Goal: Task Accomplishment & Management: Manage account settings

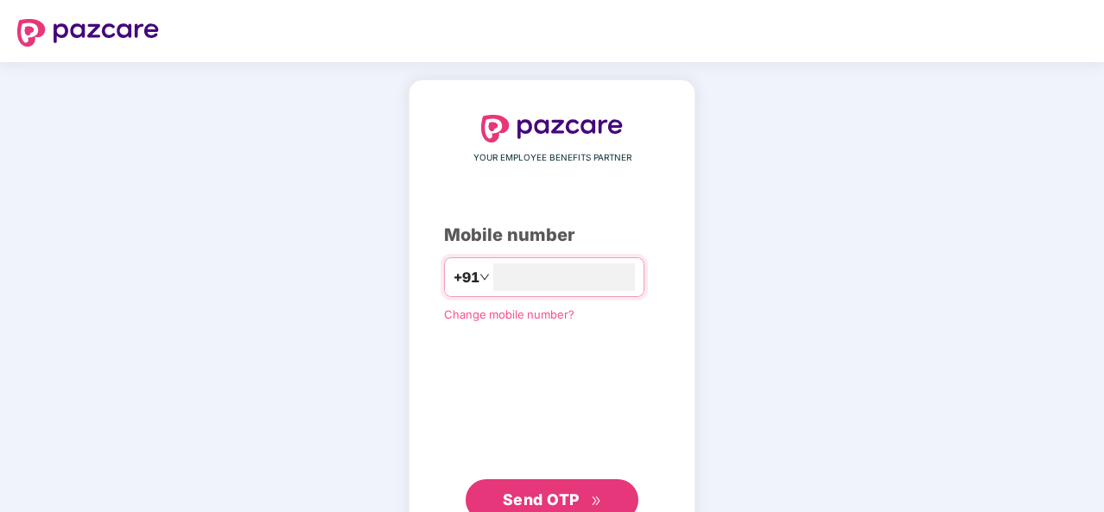
type input "**********"
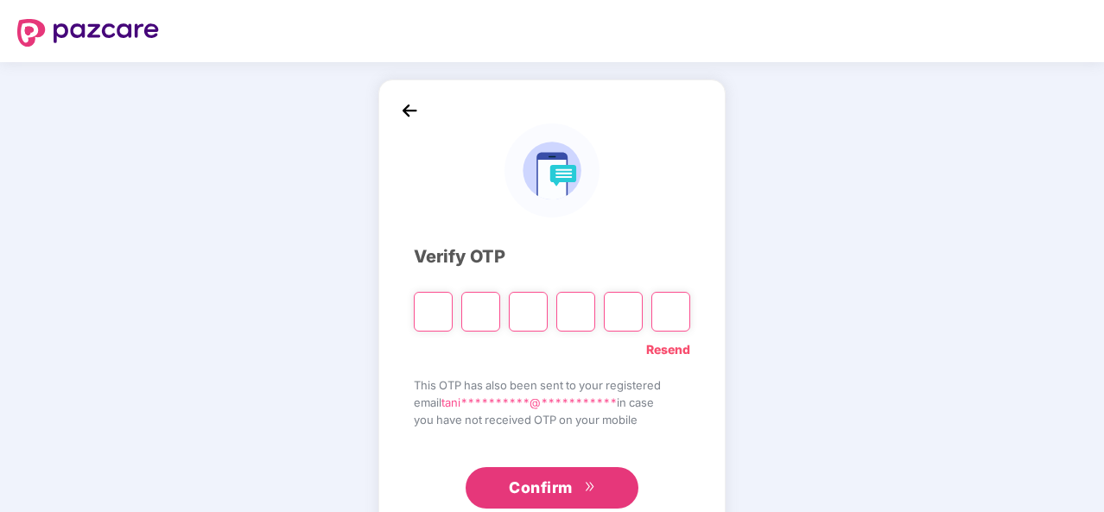
type input "*"
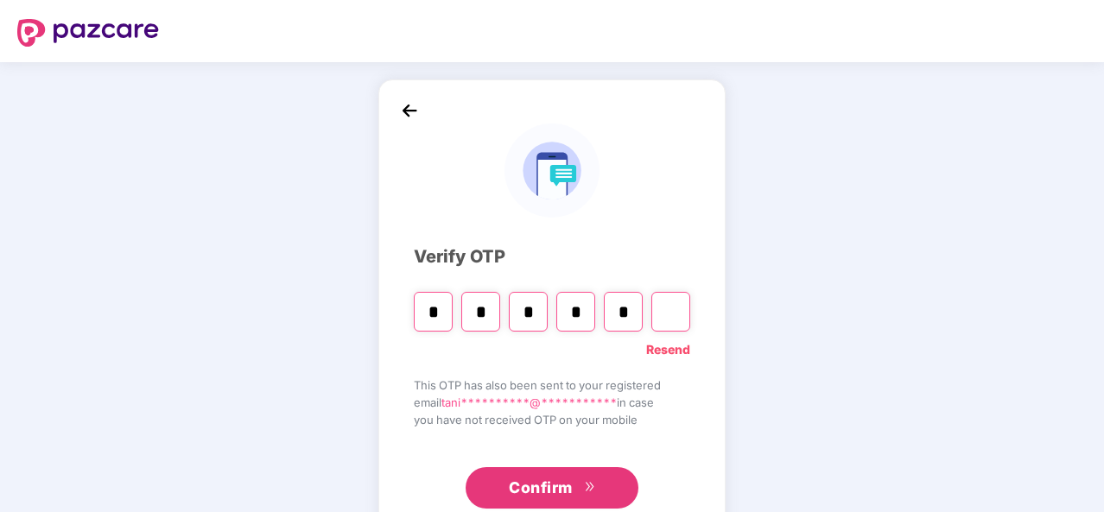
type input "*"
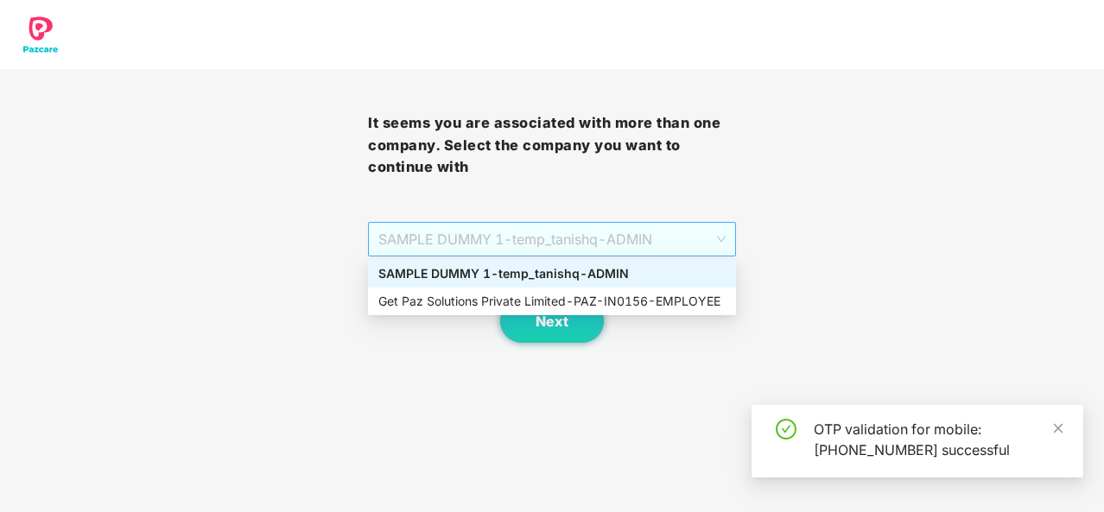
click at [716, 241] on span "SAMPLE DUMMY 1 - temp_tanishq - ADMIN" at bounding box center [551, 239] width 347 height 33
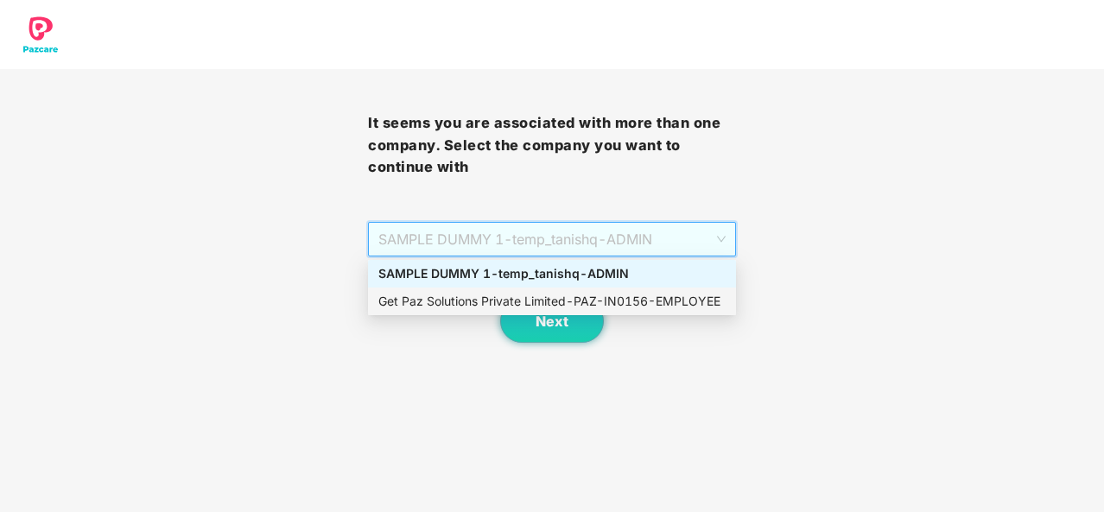
click at [682, 296] on div "Get Paz Solutions Private Limited - PAZ-IN0156 - EMPLOYEE" at bounding box center [551, 301] width 347 height 19
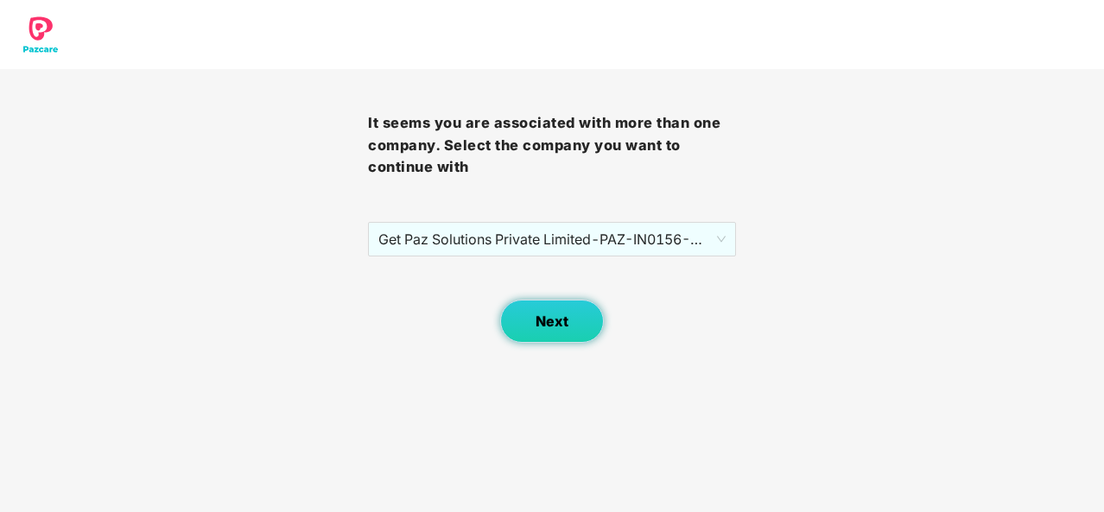
click at [560, 311] on button "Next" at bounding box center [552, 321] width 104 height 43
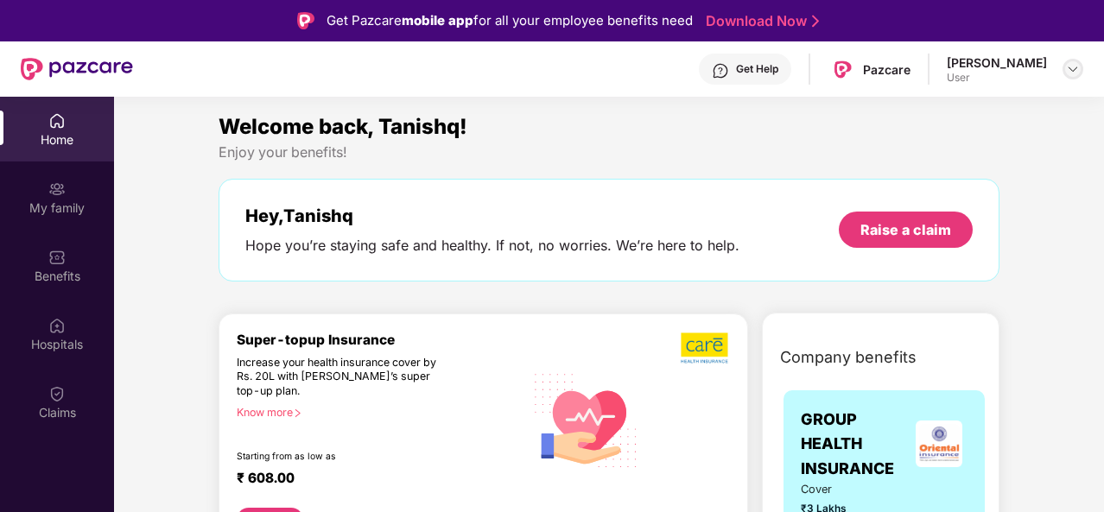
click at [1072, 72] on img at bounding box center [1073, 69] width 14 height 14
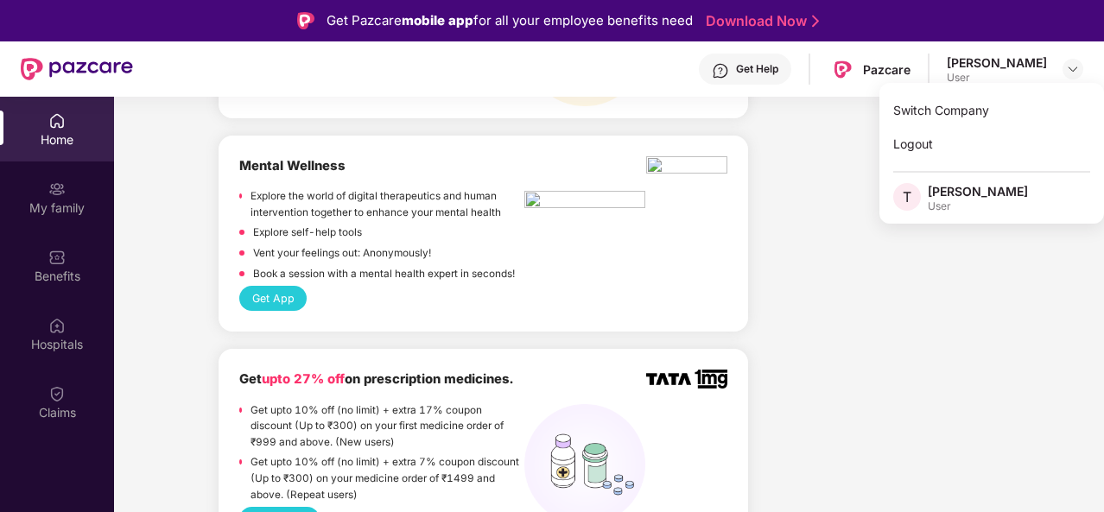
scroll to position [1918, 0]
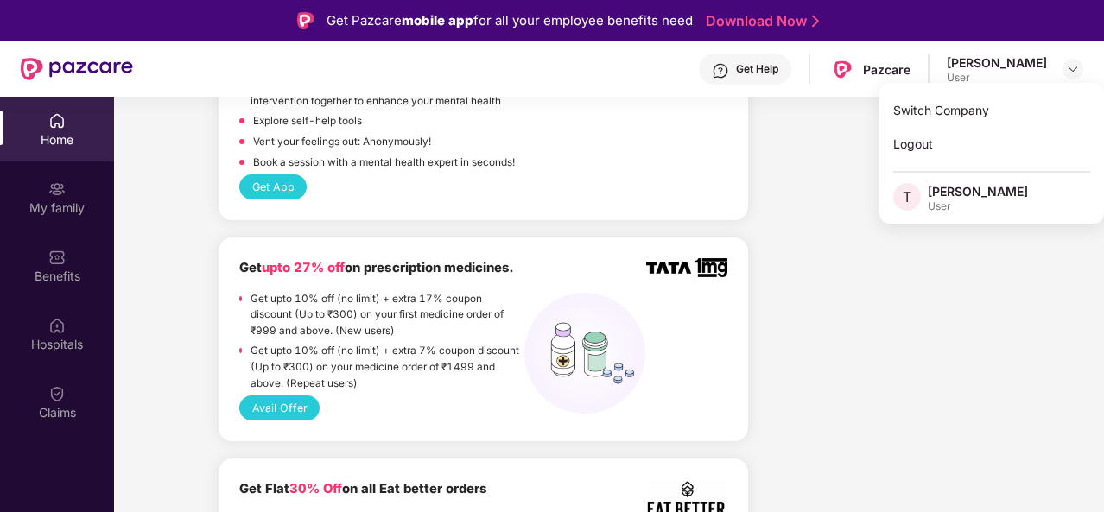
click at [276, 395] on button "Avail Offer" at bounding box center [279, 407] width 80 height 25
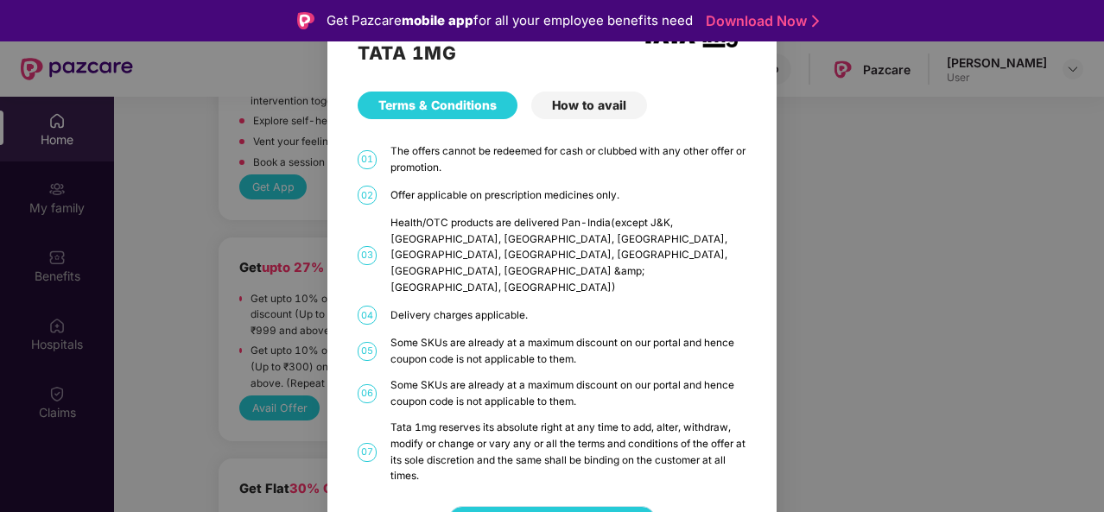
click at [596, 511] on span "Get Coupon Code" at bounding box center [552, 520] width 104 height 19
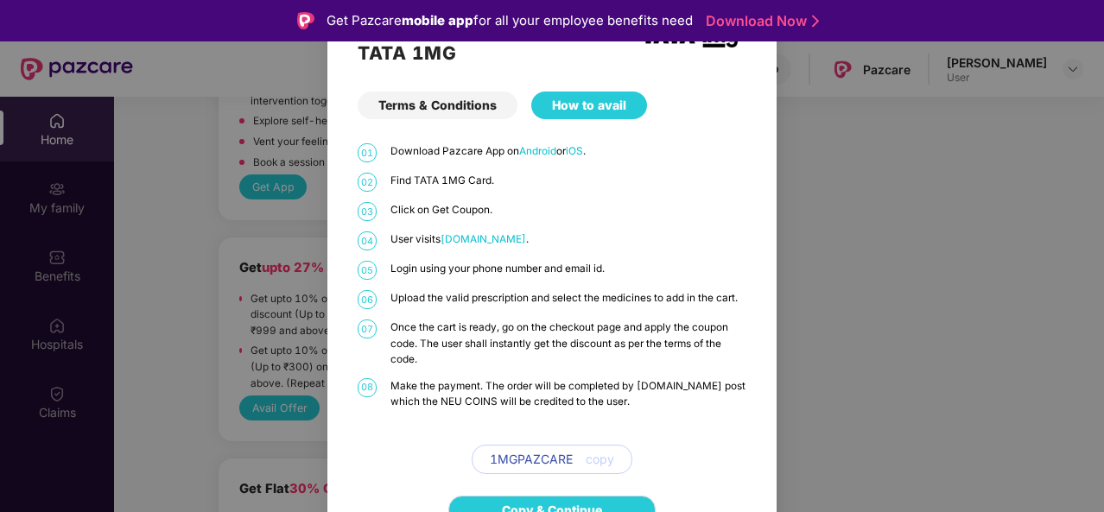
scroll to position [34, 0]
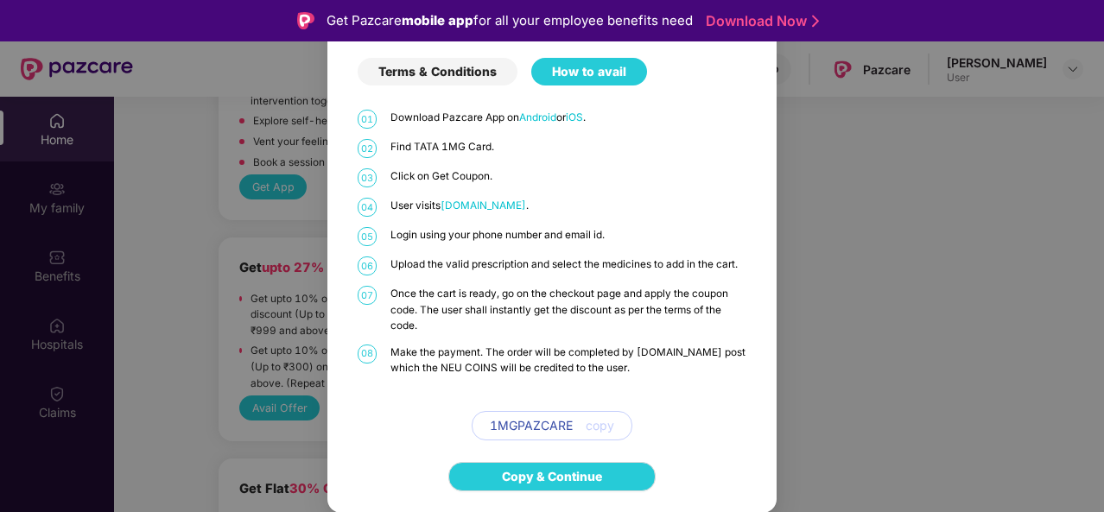
click at [597, 426] on span "copy" at bounding box center [599, 425] width 28 height 19
click at [596, 425] on span "copy" at bounding box center [599, 425] width 28 height 19
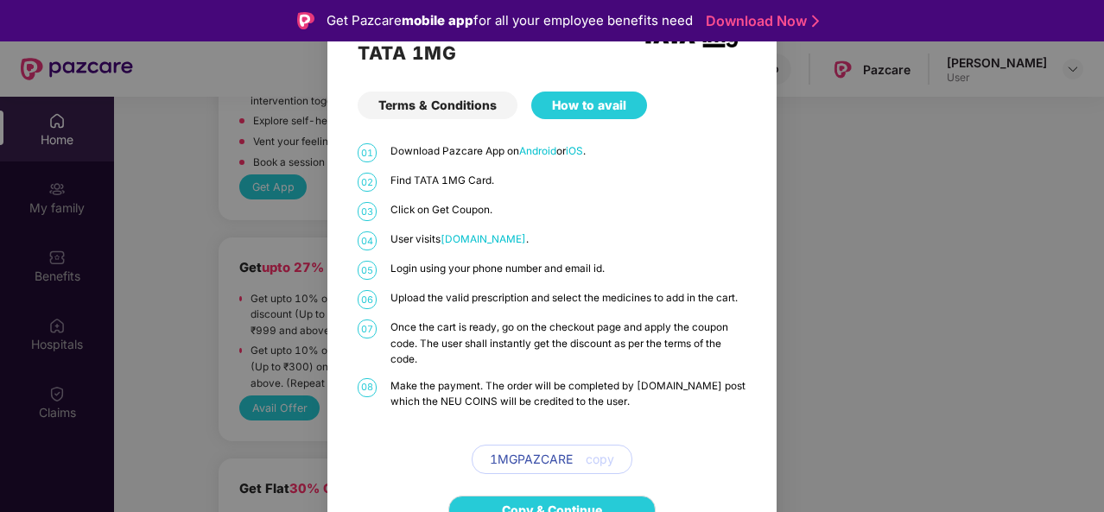
click at [813, 255] on div "TATA 1MG Terms & Conditions How to avail 01 Download Pazcare App on Android or …" at bounding box center [552, 256] width 1104 height 512
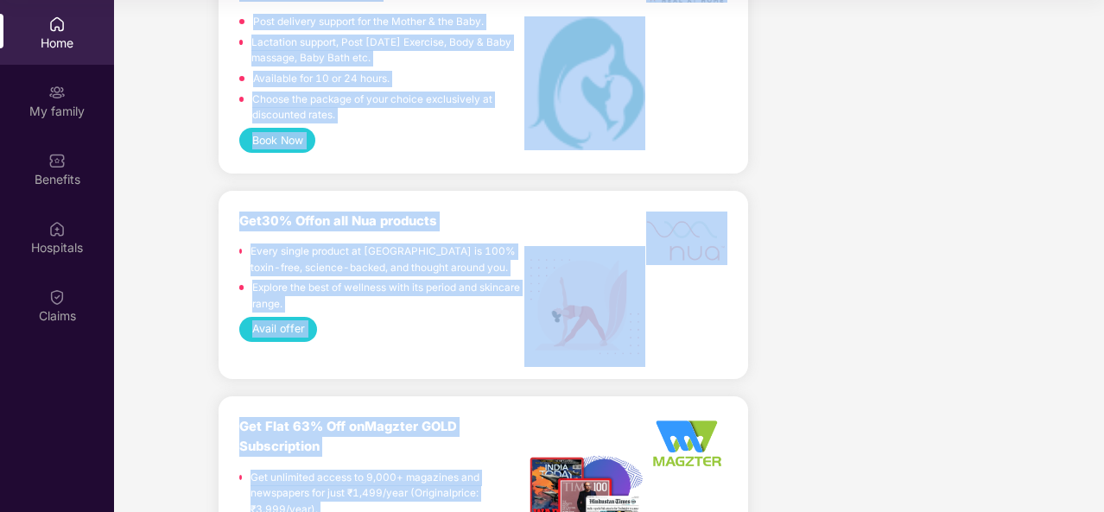
scroll to position [6235, 0]
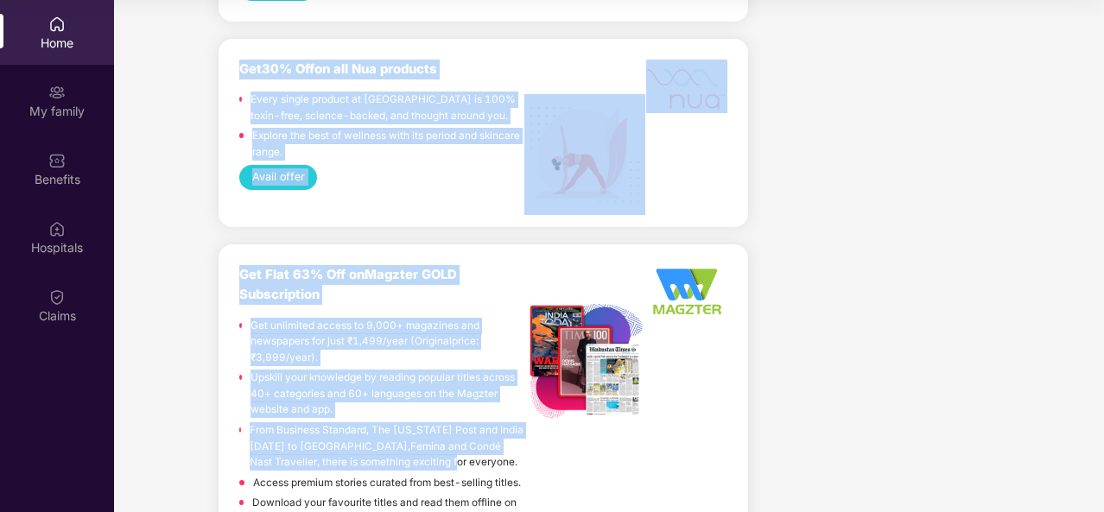
drag, startPoint x: 241, startPoint y: 298, endPoint x: 465, endPoint y: 429, distance: 260.1
copy div "Upto 45% off on Fitpass pro annual membership plan Unlimited access to 8,100 gy…"
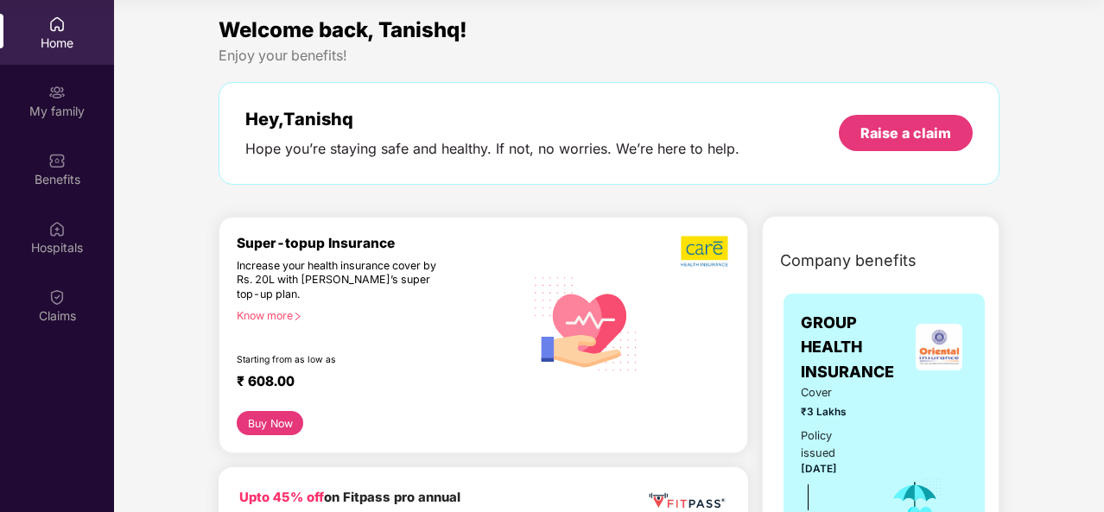
scroll to position [0, 0]
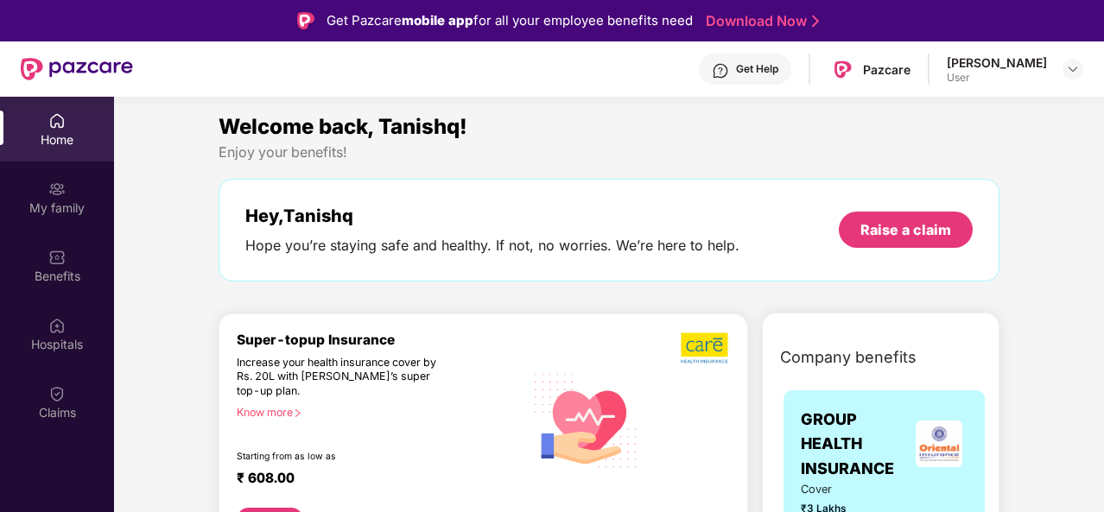
click at [769, 66] on div "Get Help" at bounding box center [757, 69] width 42 height 14
click at [921, 126] on div "Welcome back, Tanishq!" at bounding box center [608, 127] width 781 height 33
click at [1064, 77] on div at bounding box center [1072, 69] width 21 height 21
click at [1070, 75] on img at bounding box center [1073, 69] width 14 height 14
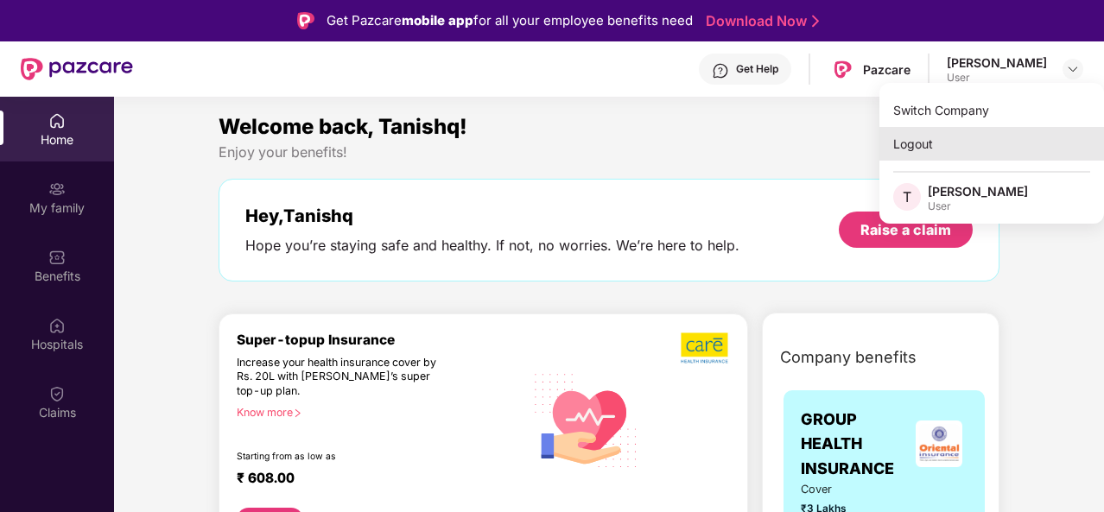
click at [946, 131] on div "Logout" at bounding box center [991, 144] width 225 height 34
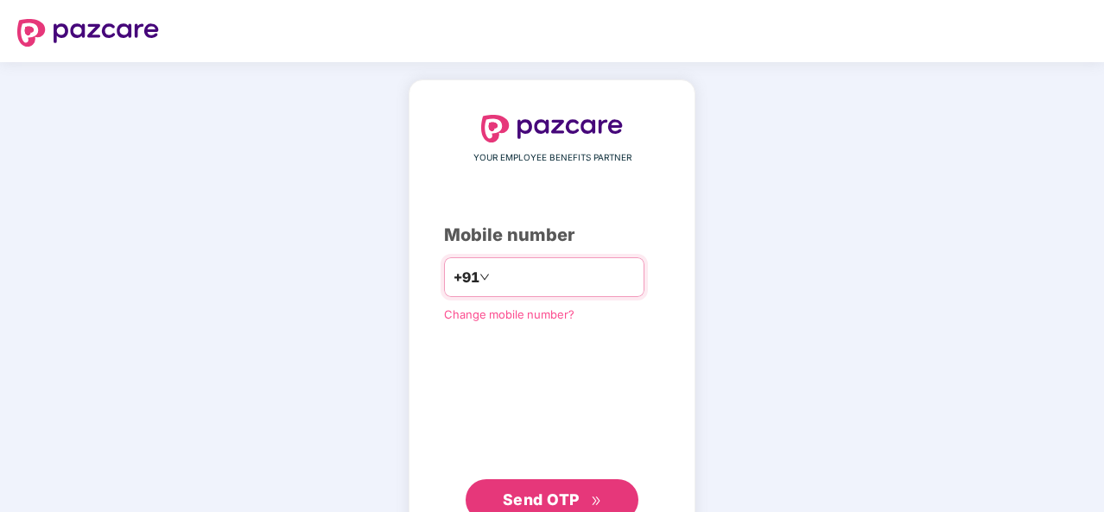
type input "**********"
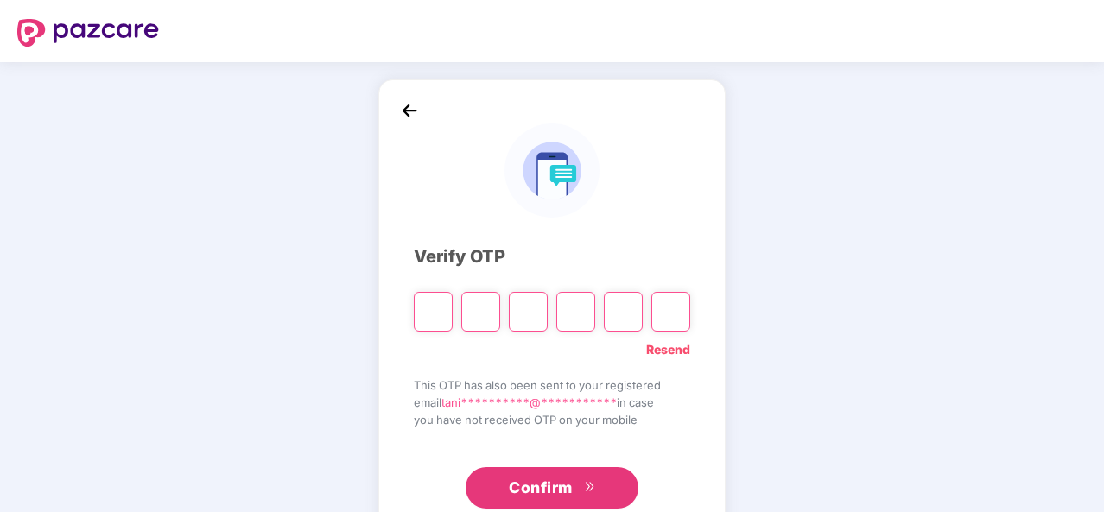
type input "*"
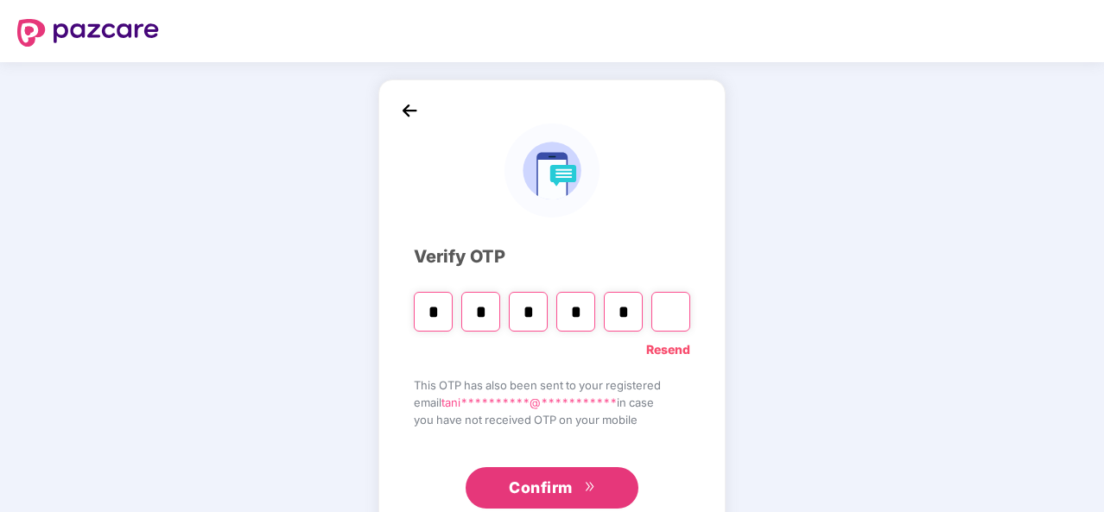
type input "*"
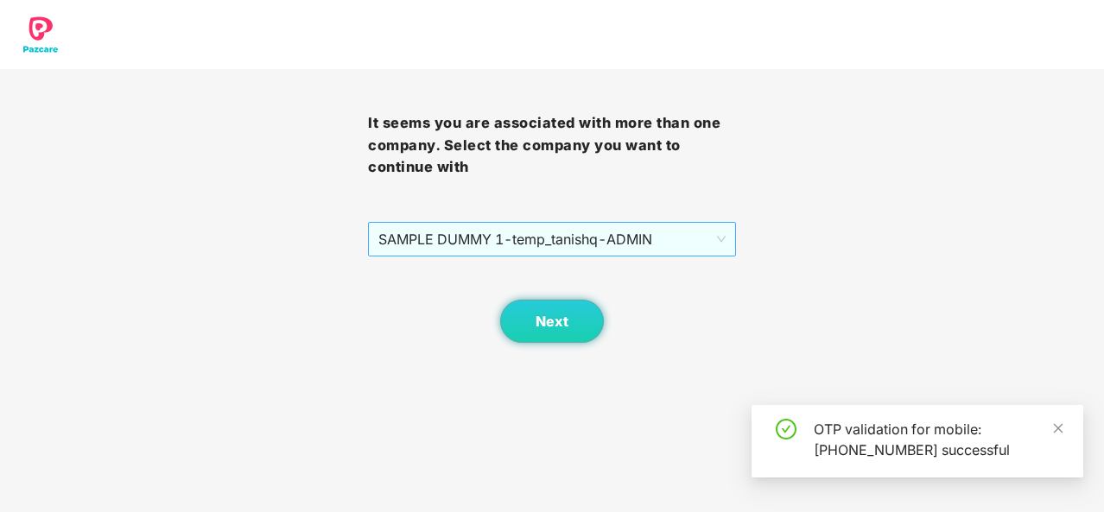
click at [615, 243] on span "SAMPLE DUMMY 1 - temp_tanishq - ADMIN" at bounding box center [551, 239] width 347 height 33
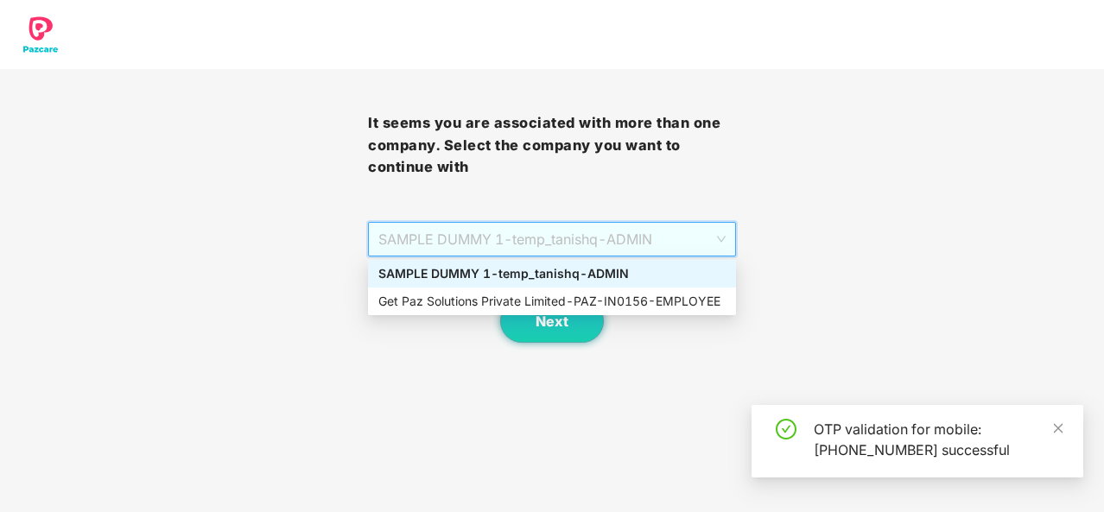
click at [598, 269] on div "SAMPLE DUMMY 1 - temp_tanishq - ADMIN" at bounding box center [551, 273] width 347 height 19
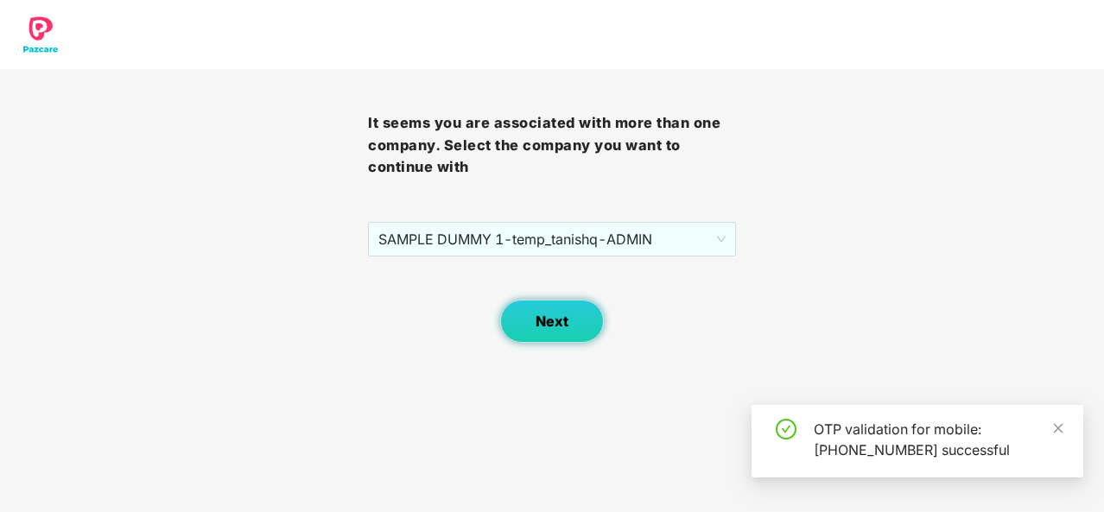
click at [559, 315] on span "Next" at bounding box center [551, 321] width 33 height 16
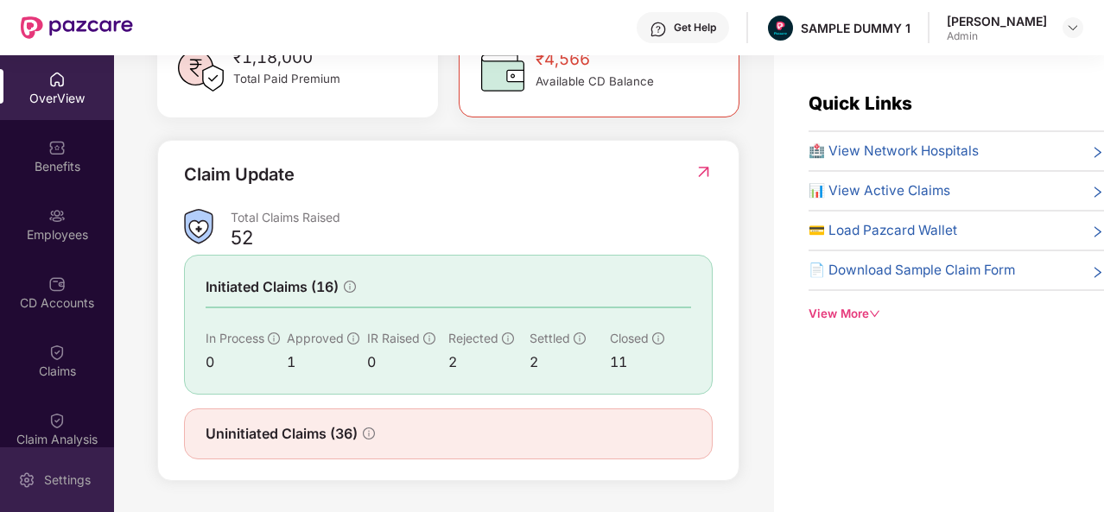
scroll to position [55, 0]
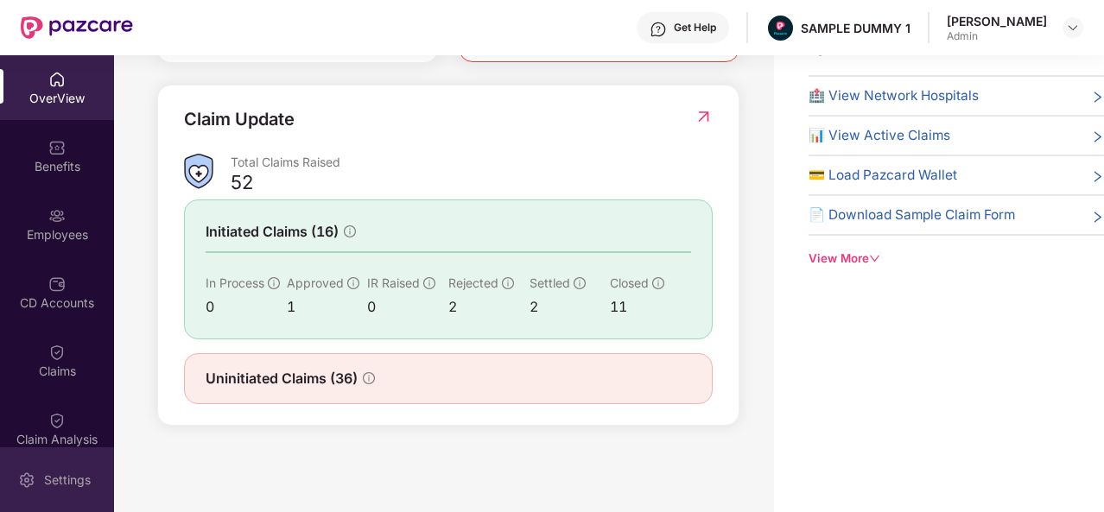
click at [63, 484] on div "Settings" at bounding box center [67, 479] width 57 height 17
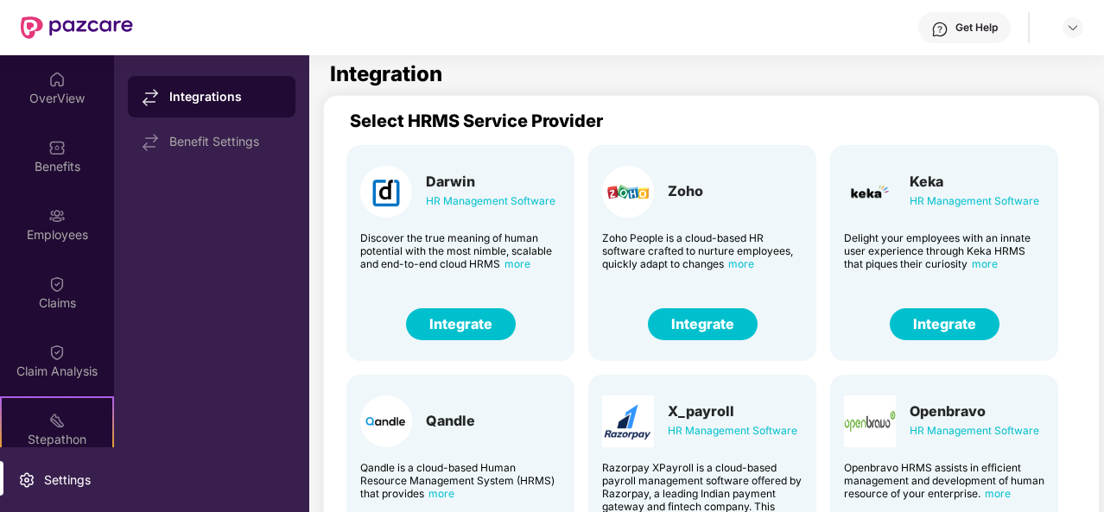
click at [238, 139] on div "Benefit Settings" at bounding box center [225, 142] width 112 height 14
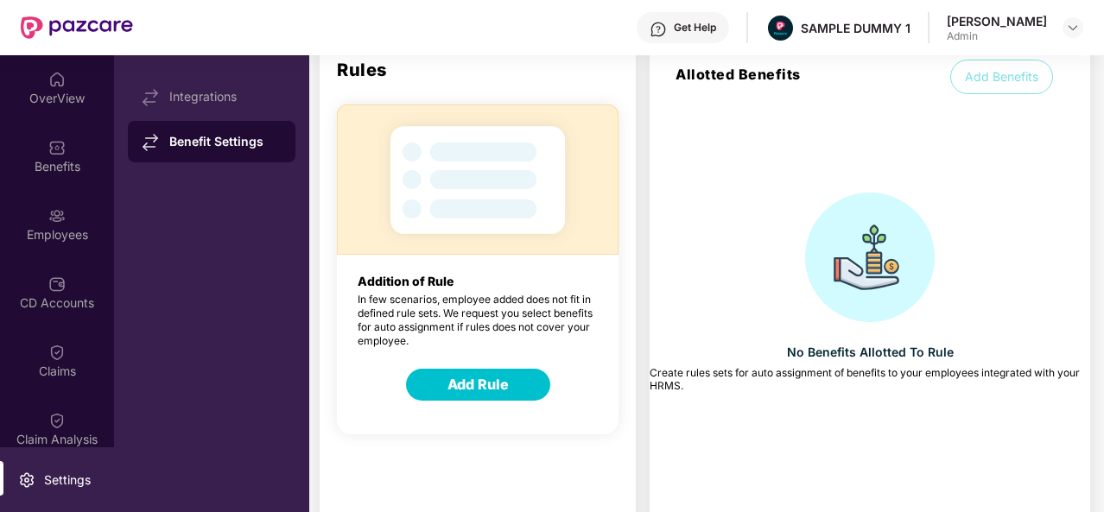
scroll to position [79, 0]
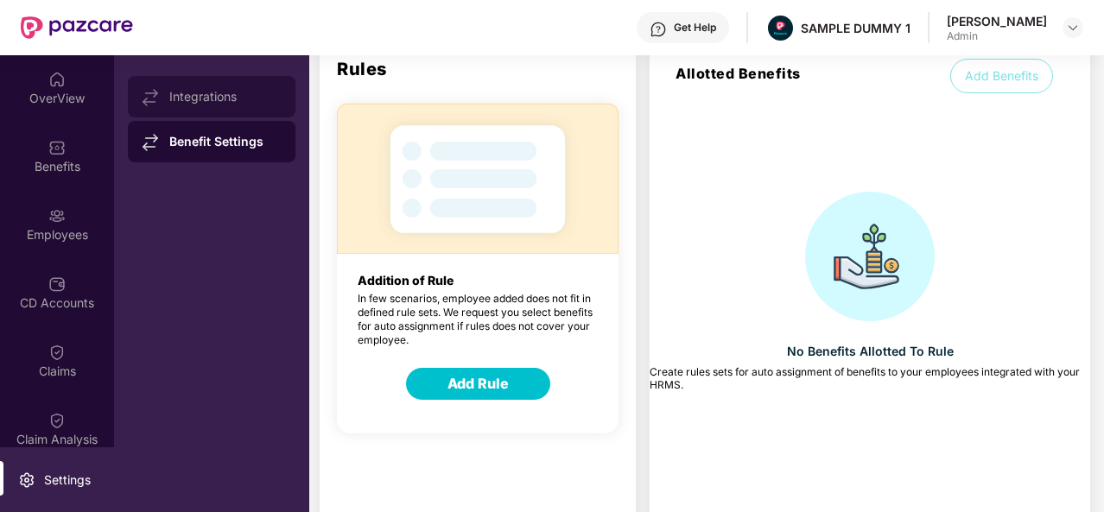
click at [243, 106] on div "Integrations" at bounding box center [212, 96] width 168 height 41
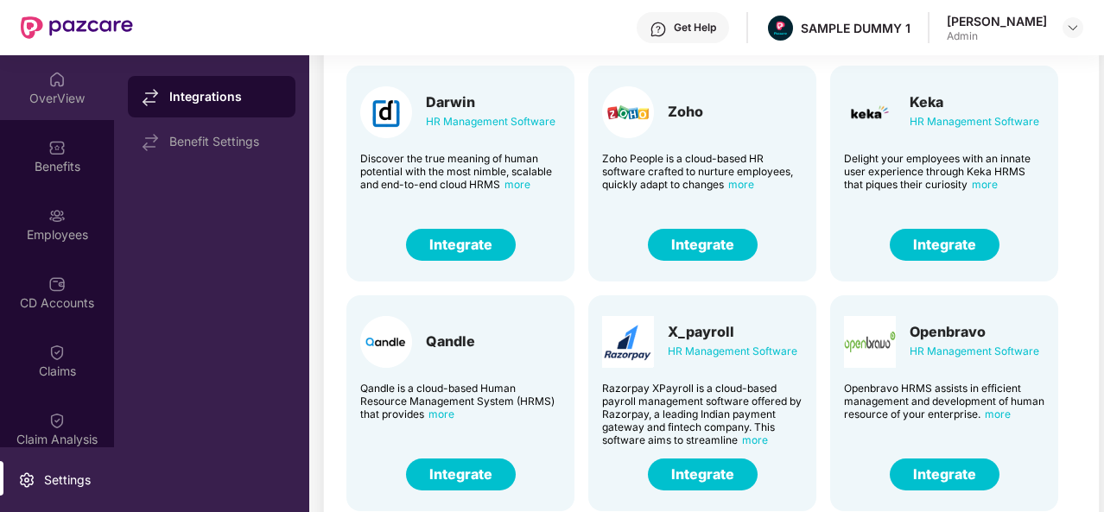
click at [65, 94] on div "OverView" at bounding box center [57, 98] width 114 height 17
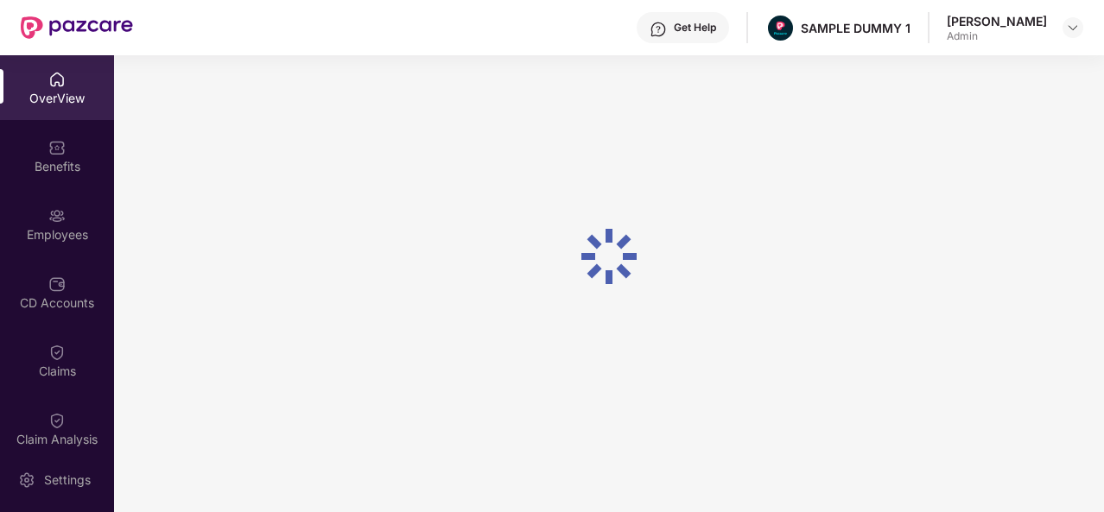
scroll to position [55, 0]
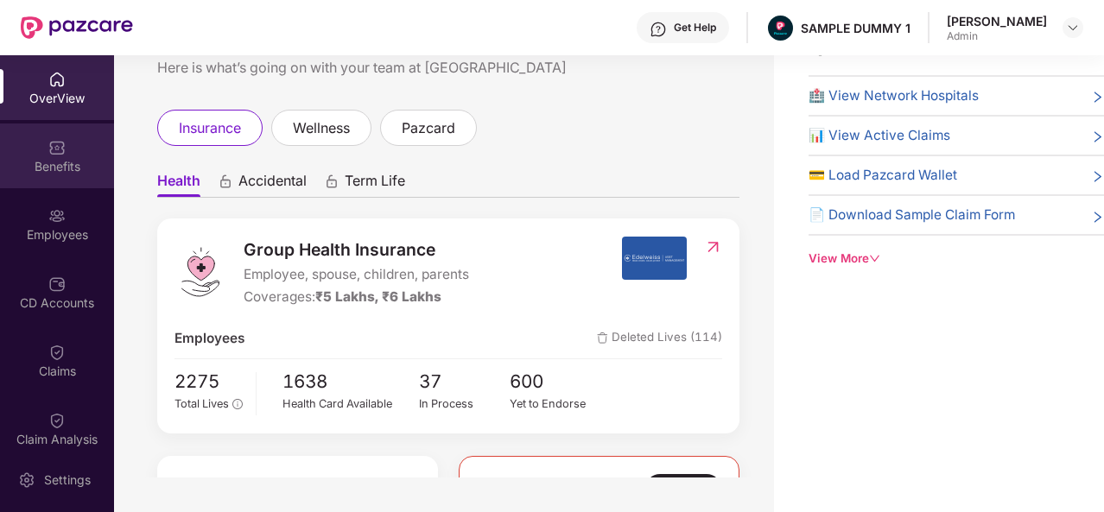
click at [42, 156] on div "Benefits" at bounding box center [57, 155] width 114 height 65
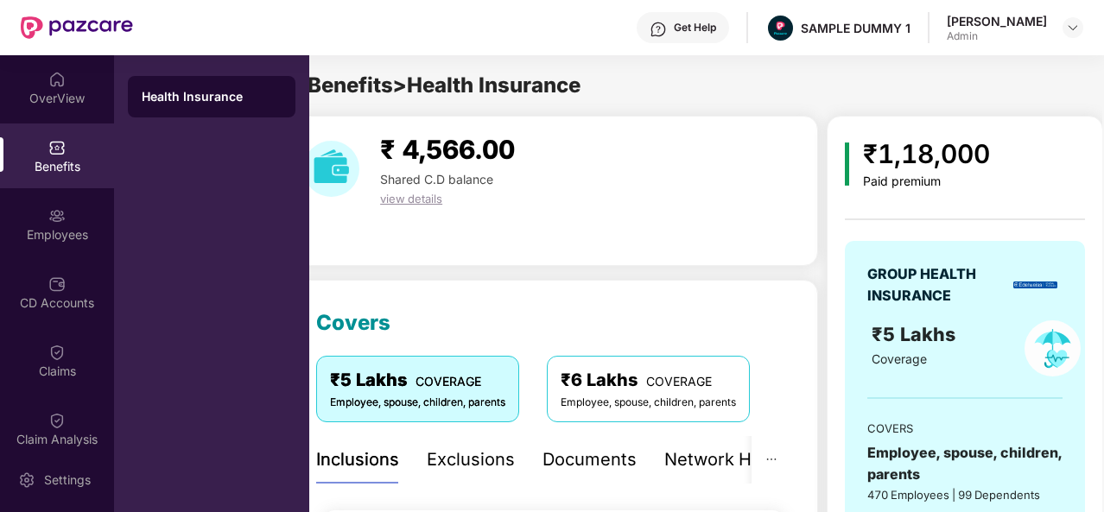
scroll to position [0, 33]
click at [226, 80] on div "Health Insurance" at bounding box center [212, 96] width 168 height 41
click at [17, 155] on div "Benefits" at bounding box center [57, 155] width 114 height 65
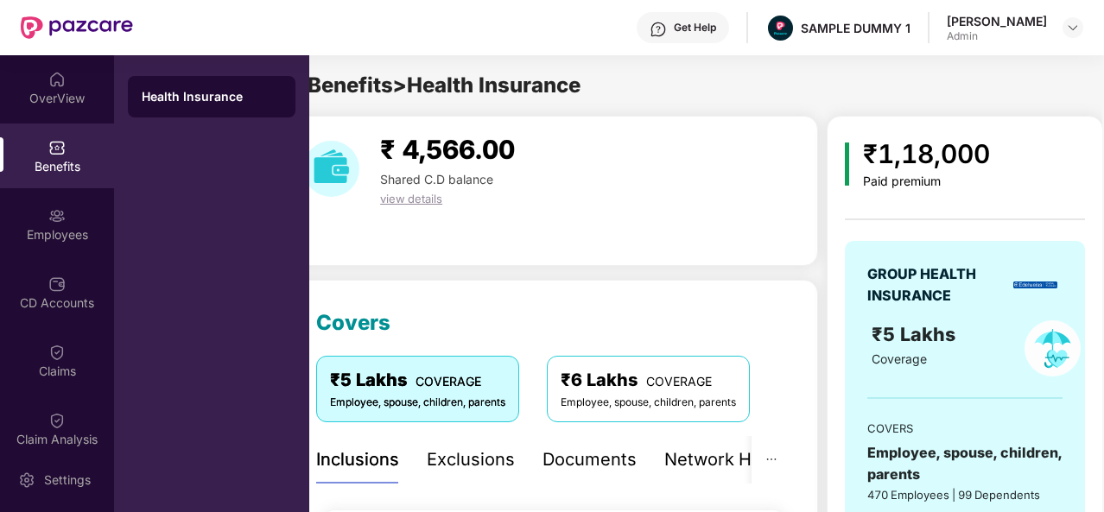
click at [17, 155] on div "Benefits" at bounding box center [57, 155] width 114 height 65
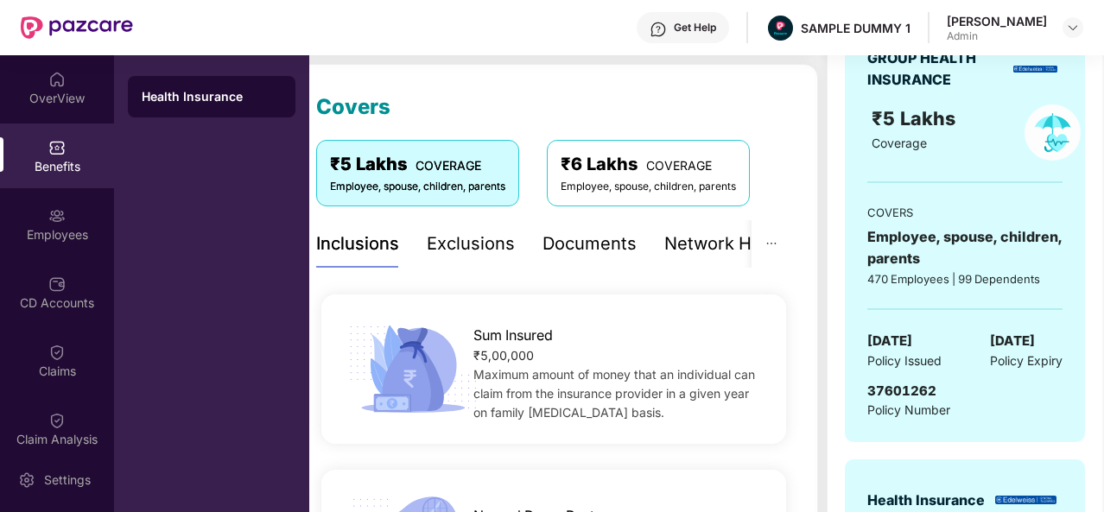
scroll to position [0, 0]
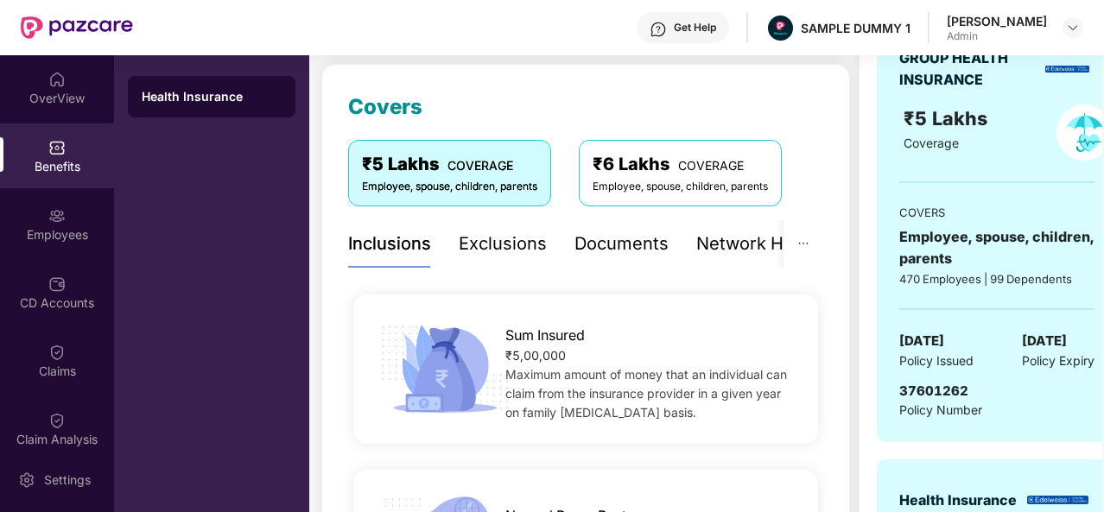
click at [594, 241] on div "Documents" at bounding box center [621, 244] width 94 height 27
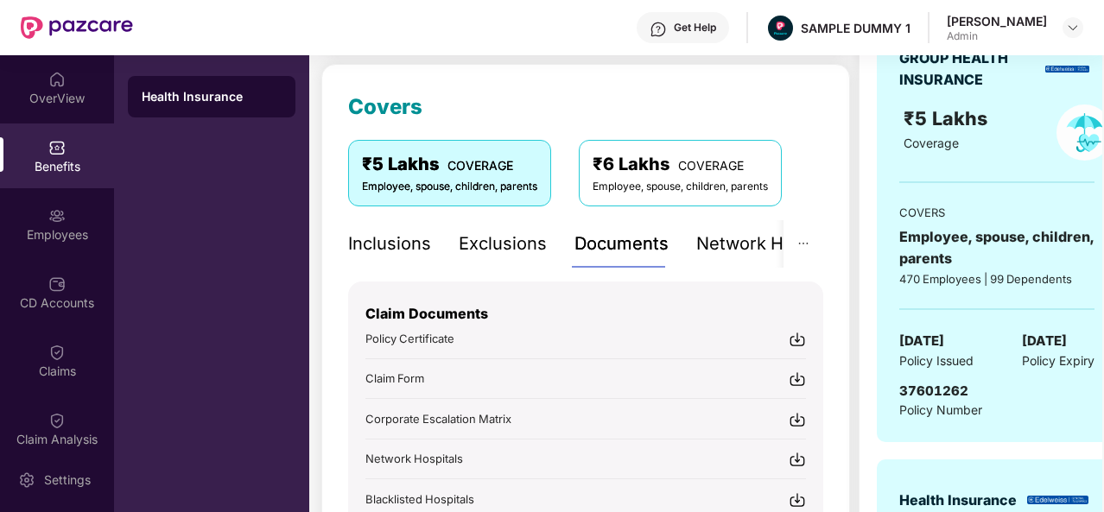
click at [395, 244] on div "Inclusions" at bounding box center [389, 244] width 83 height 27
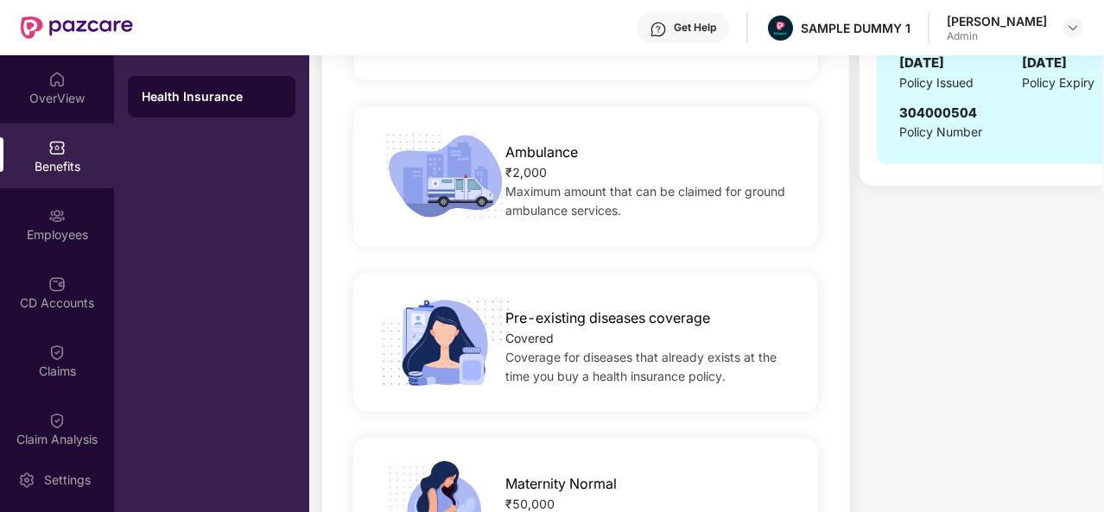
scroll to position [932, 0]
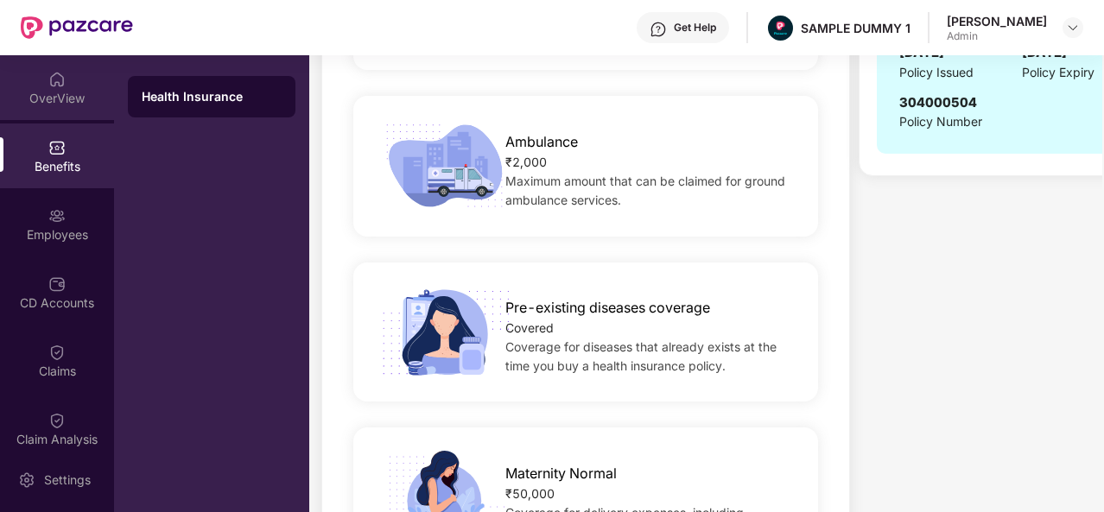
click at [69, 87] on div "OverView" at bounding box center [57, 87] width 114 height 65
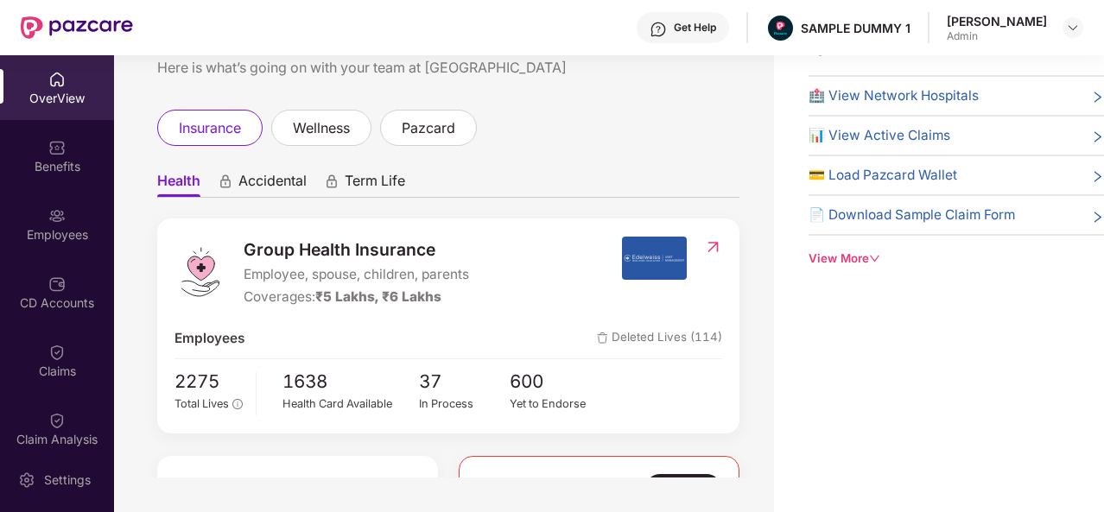
click at [741, 414] on div "Welcome back, [PERSON_NAME]! Here is what’s going on with your team at Pazcare …" at bounding box center [444, 239] width 660 height 478
click at [861, 253] on div "View More" at bounding box center [955, 259] width 295 height 18
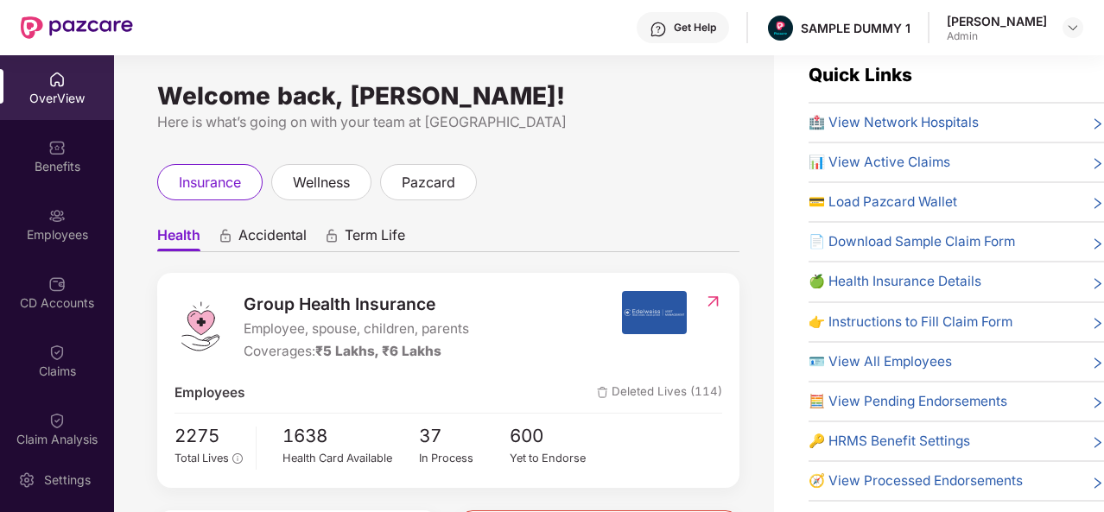
scroll to position [28, 0]
click at [56, 137] on div at bounding box center [56, 145] width 17 height 17
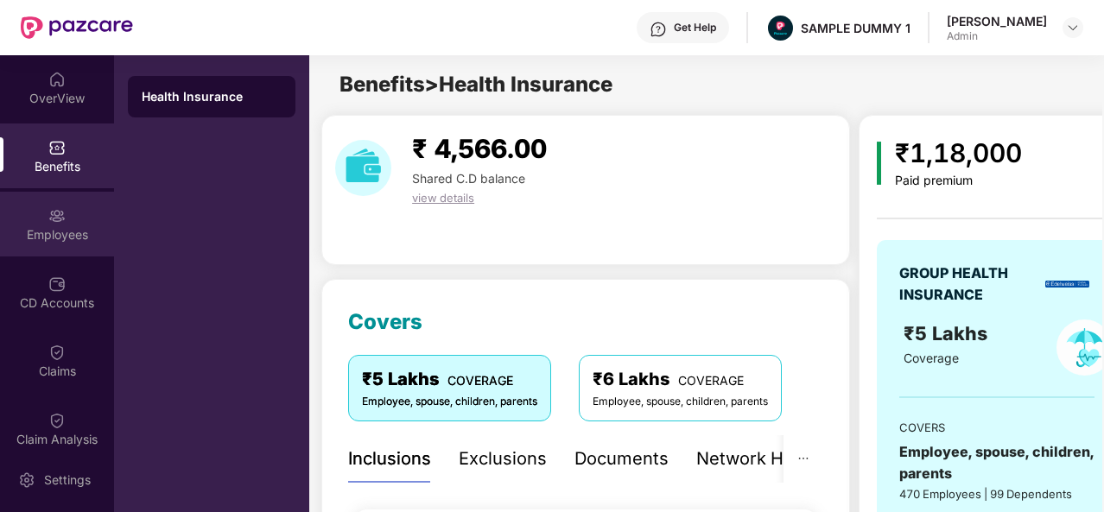
click at [54, 212] on img at bounding box center [56, 215] width 17 height 17
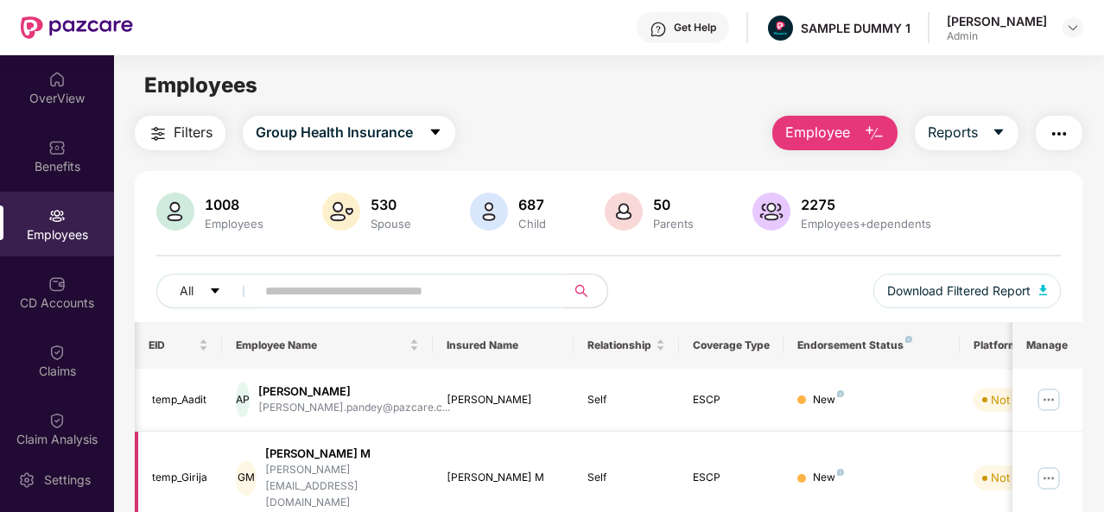
scroll to position [0, 173]
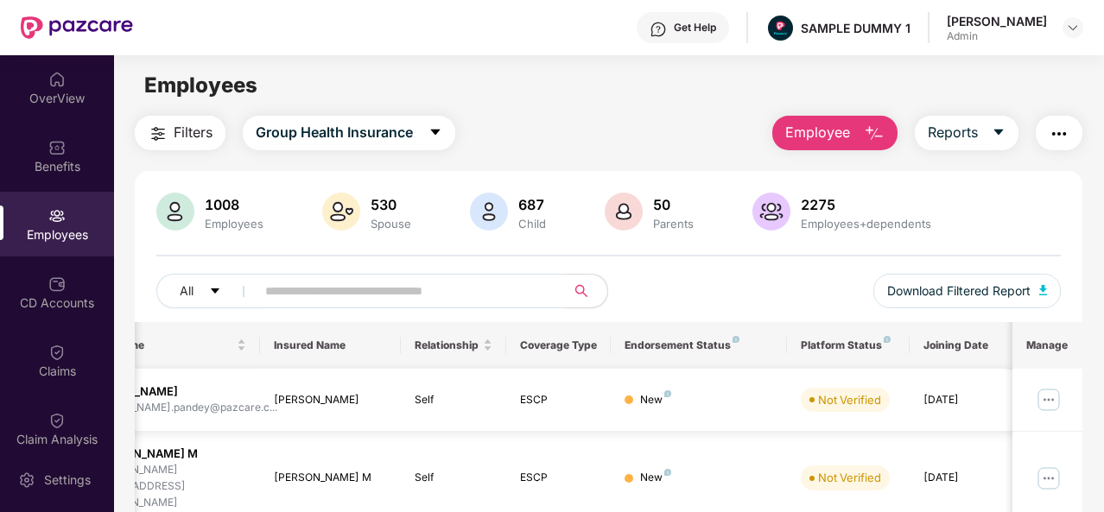
click at [1050, 400] on img at bounding box center [1049, 400] width 28 height 28
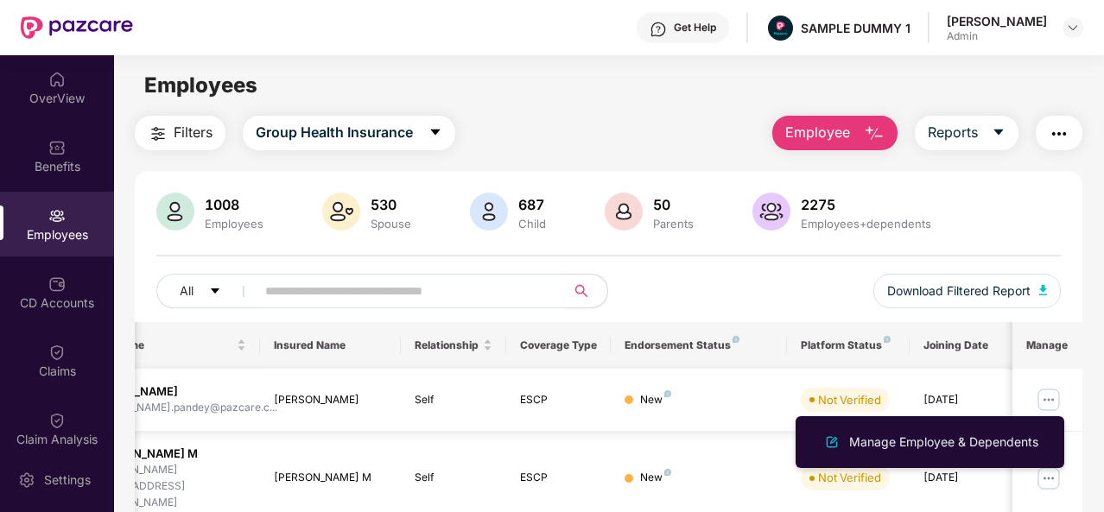
click at [1050, 400] on img at bounding box center [1049, 400] width 28 height 28
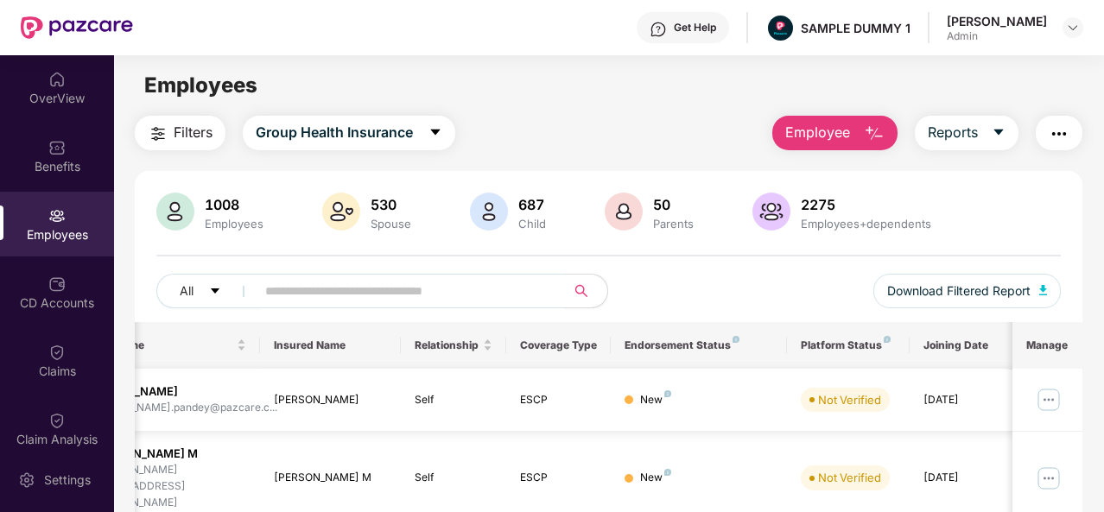
click at [1045, 395] on img at bounding box center [1049, 400] width 28 height 28
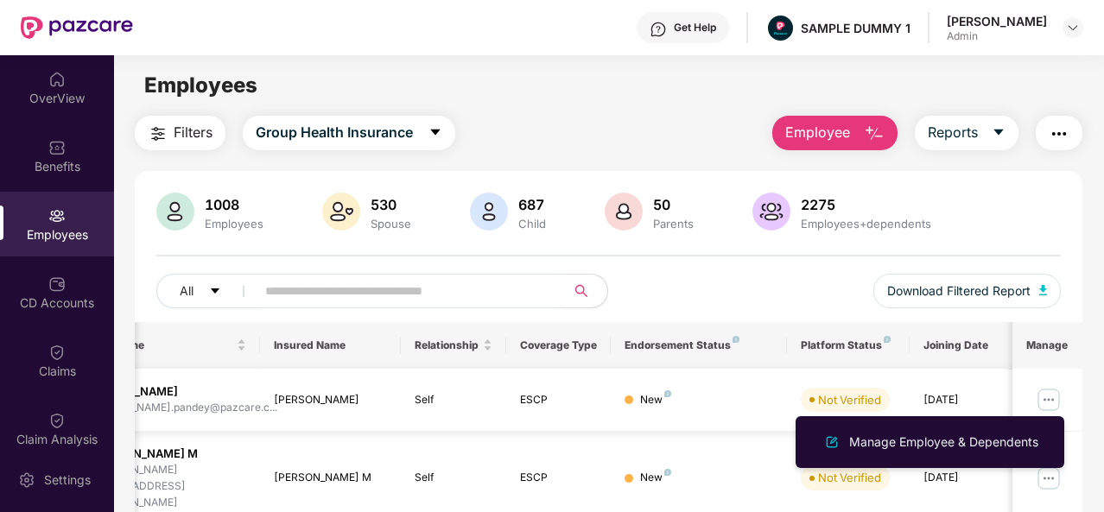
click at [1045, 395] on img at bounding box center [1049, 400] width 28 height 28
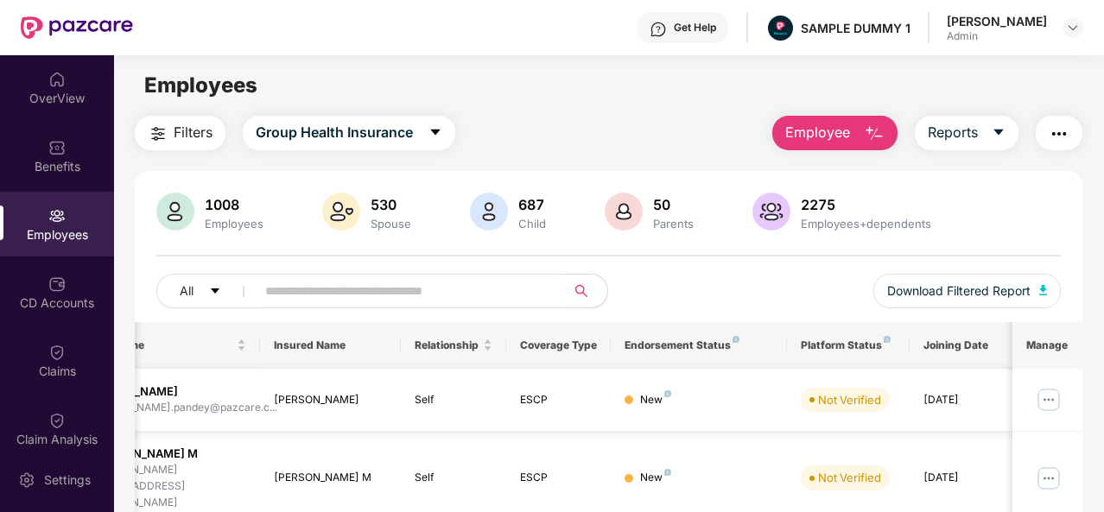
click at [1048, 396] on img at bounding box center [1049, 400] width 28 height 28
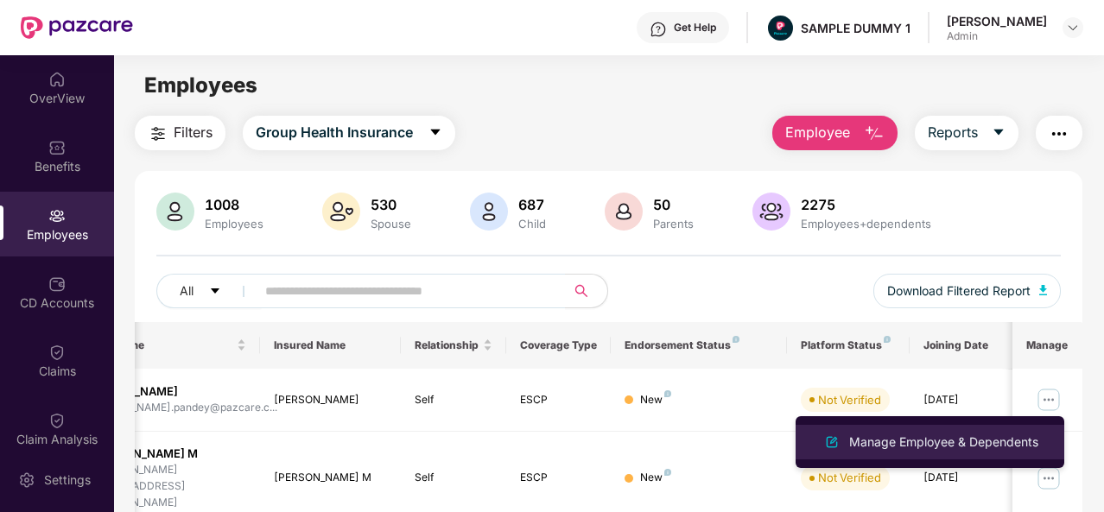
click at [896, 433] on div "Manage Employee & Dependents" at bounding box center [943, 442] width 196 height 19
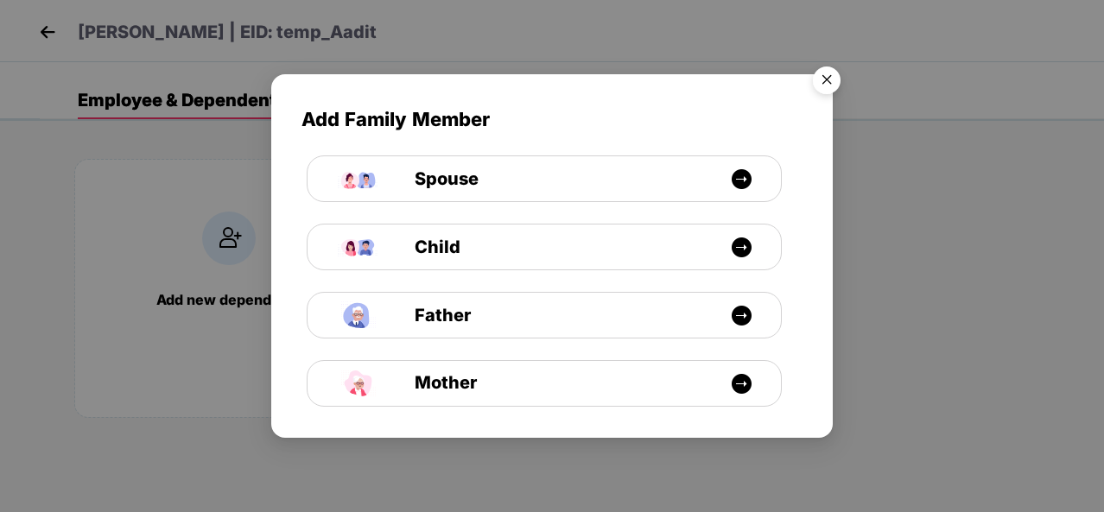
click at [832, 78] on img "Close" at bounding box center [826, 83] width 48 height 48
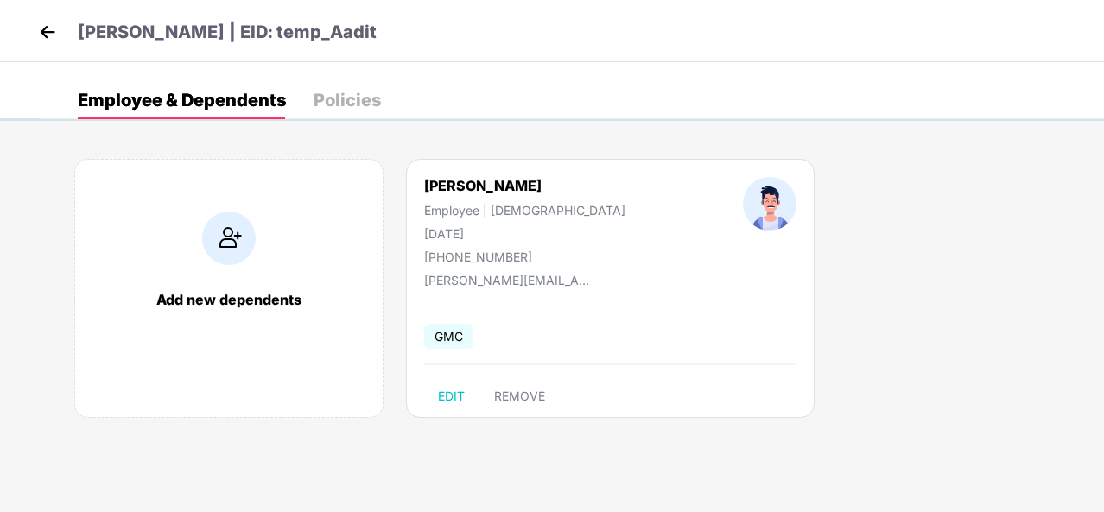
click at [353, 99] on div "Policies" at bounding box center [346, 100] width 67 height 17
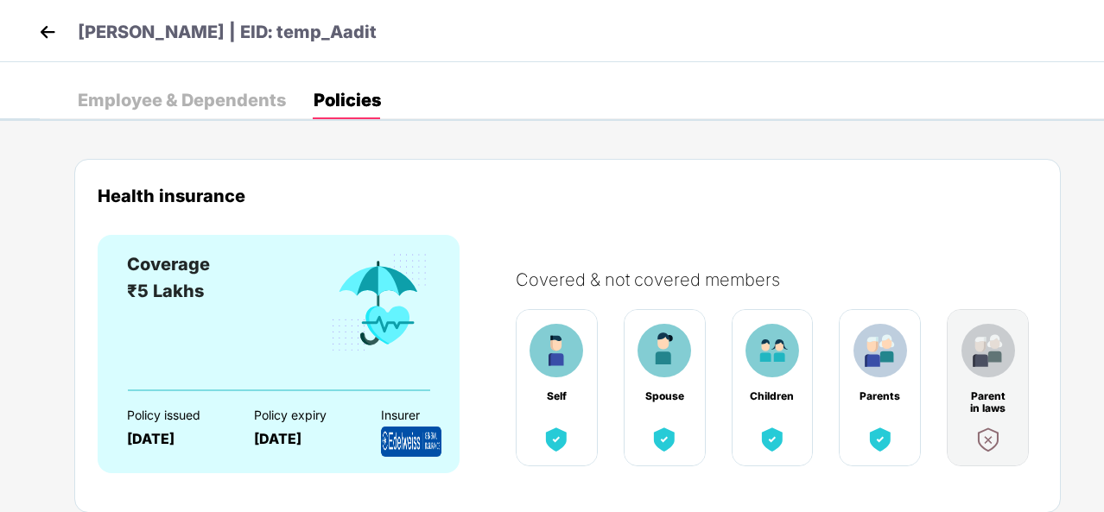
scroll to position [57, 0]
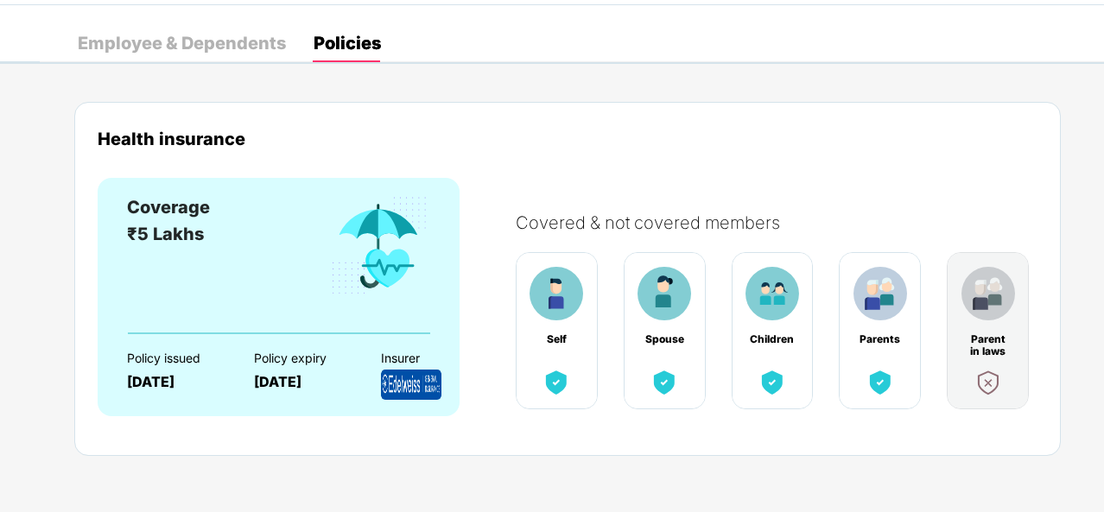
click at [166, 42] on div "Employee & Dependents" at bounding box center [182, 43] width 208 height 17
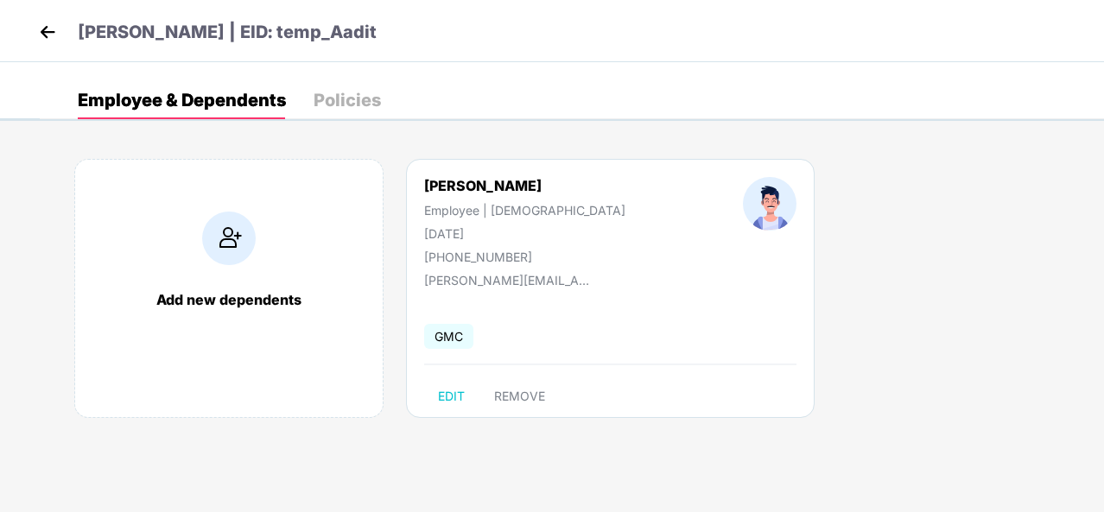
scroll to position [0, 0]
click at [52, 32] on img at bounding box center [48, 32] width 26 height 26
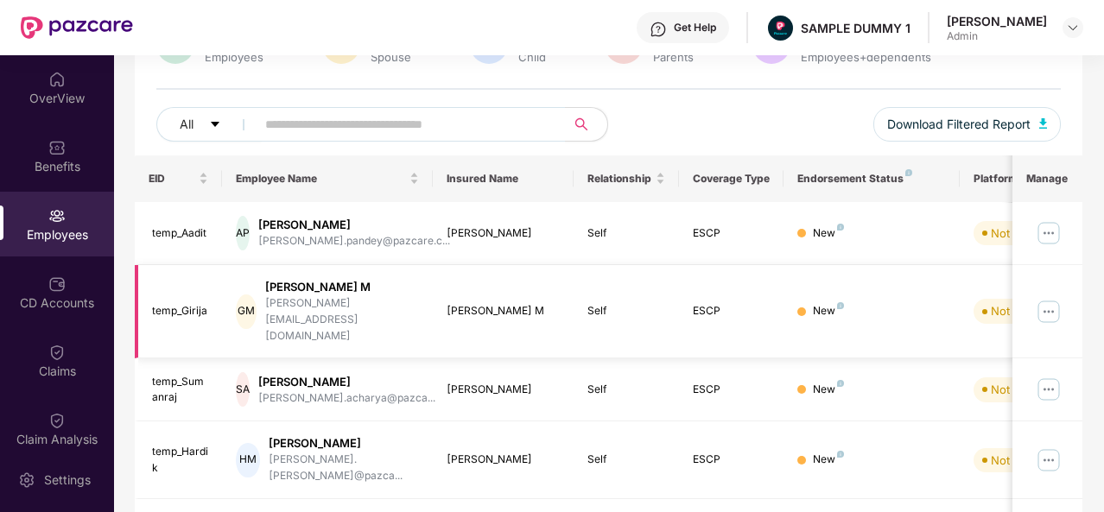
scroll to position [168, 0]
click at [1054, 297] on img at bounding box center [1049, 311] width 28 height 28
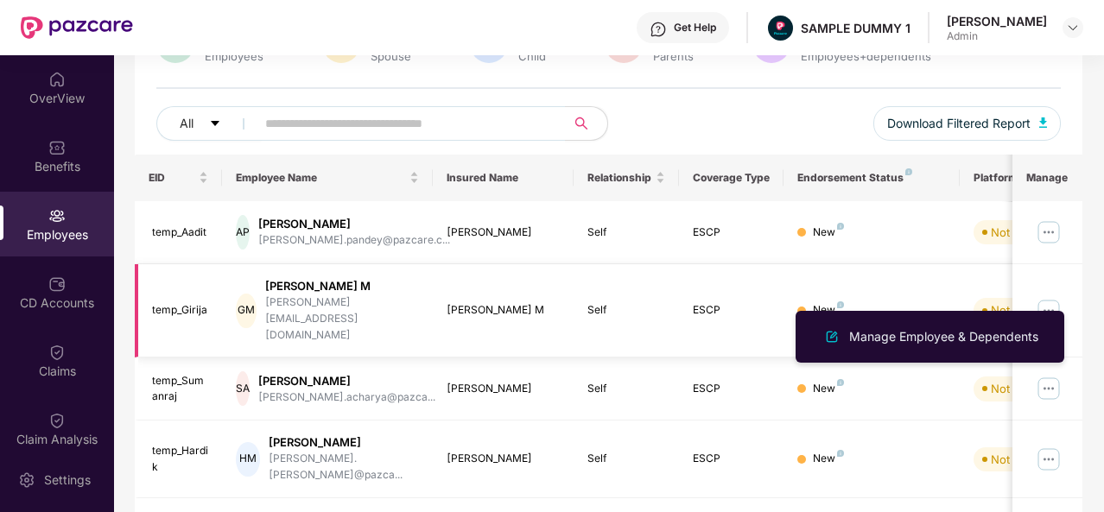
click at [1054, 297] on img at bounding box center [1049, 311] width 28 height 28
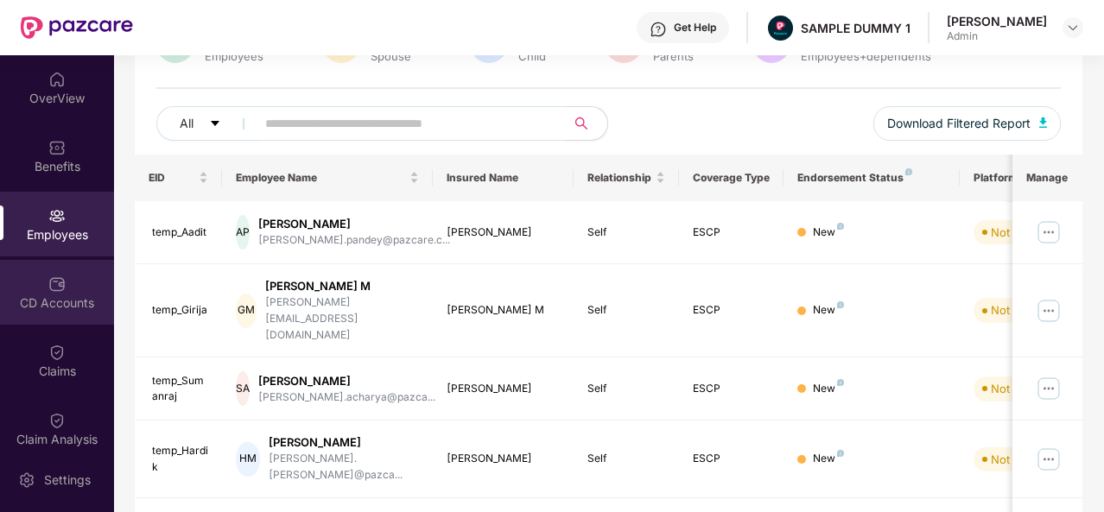
click at [74, 288] on div "CD Accounts" at bounding box center [57, 292] width 114 height 65
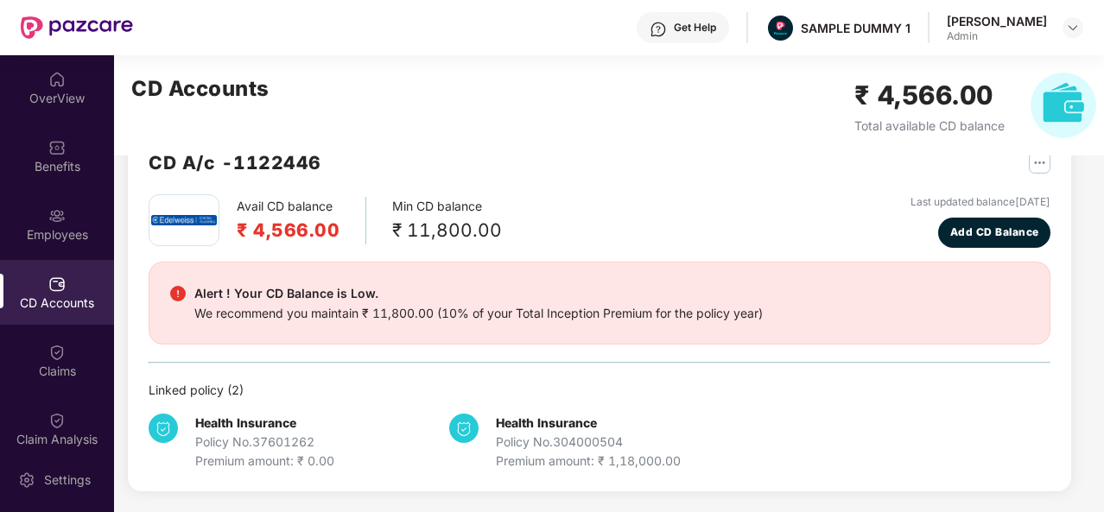
scroll to position [47, 0]
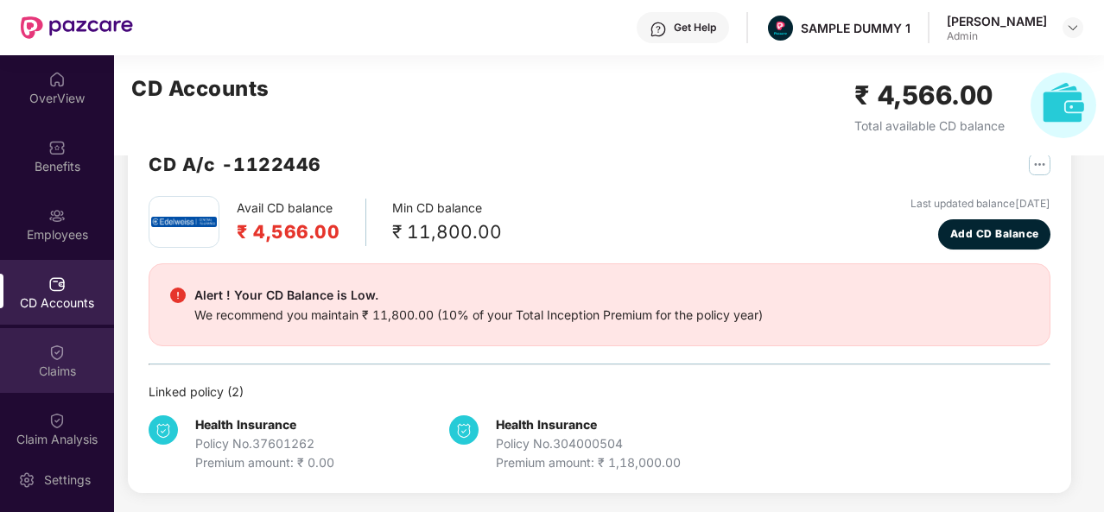
click at [59, 361] on div "Claims" at bounding box center [57, 360] width 114 height 65
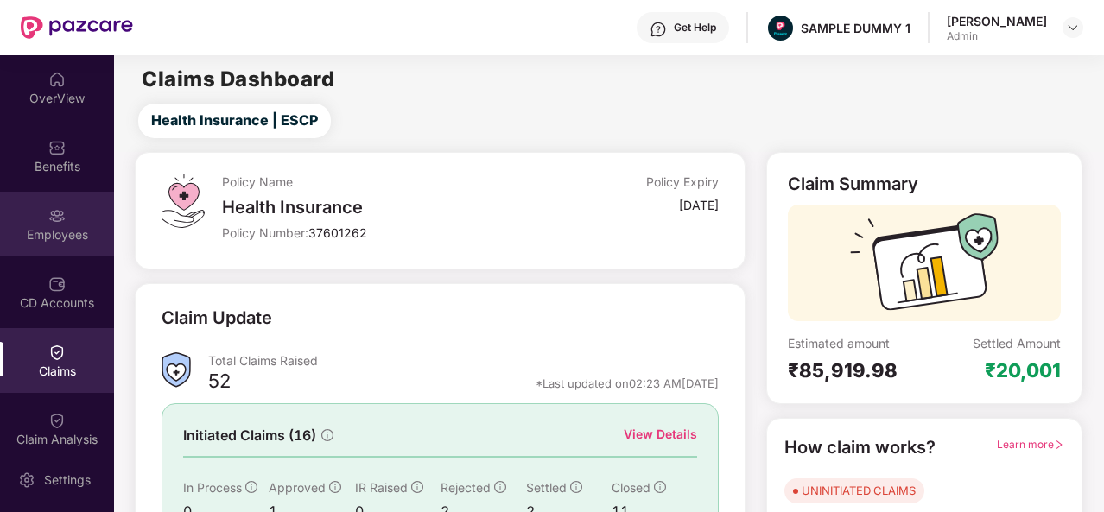
click at [74, 229] on div "Employees" at bounding box center [57, 234] width 114 height 17
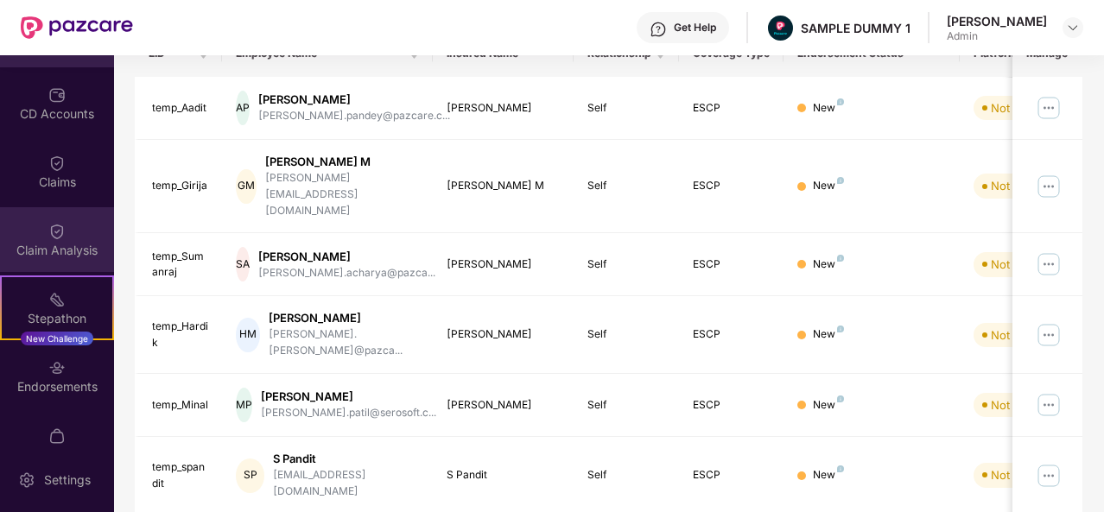
scroll to position [289, 0]
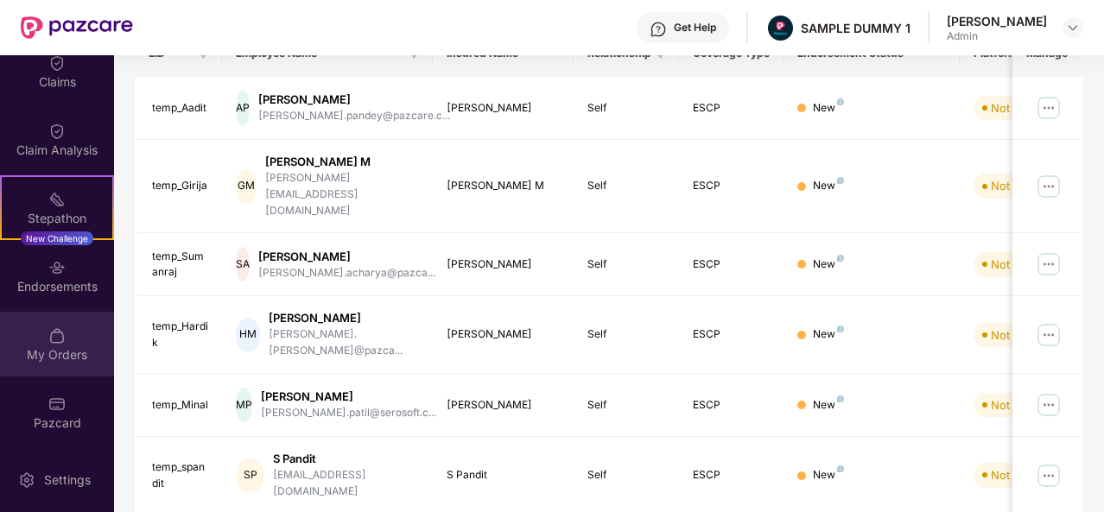
click at [52, 346] on div "My Orders" at bounding box center [57, 354] width 114 height 17
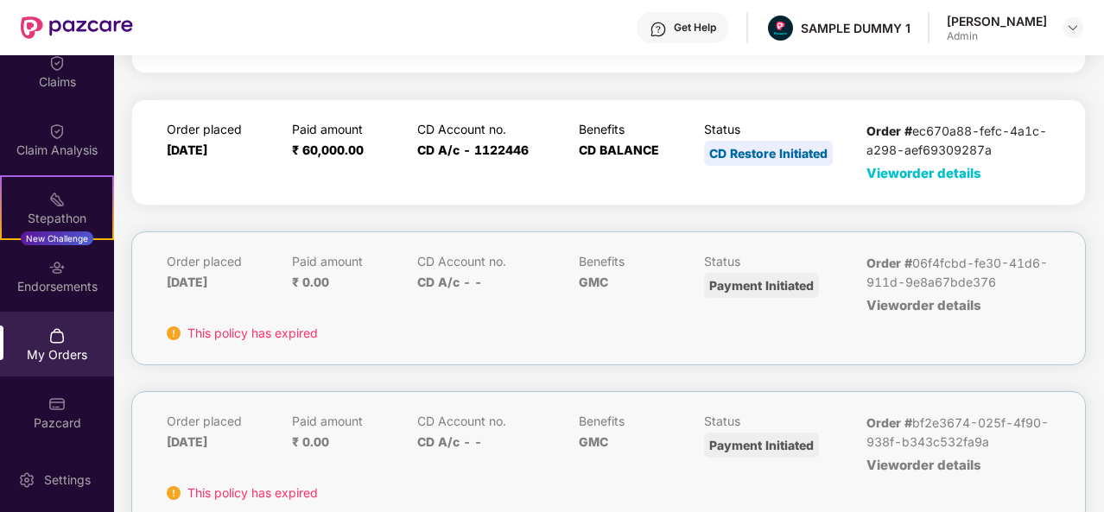
scroll to position [0, 0]
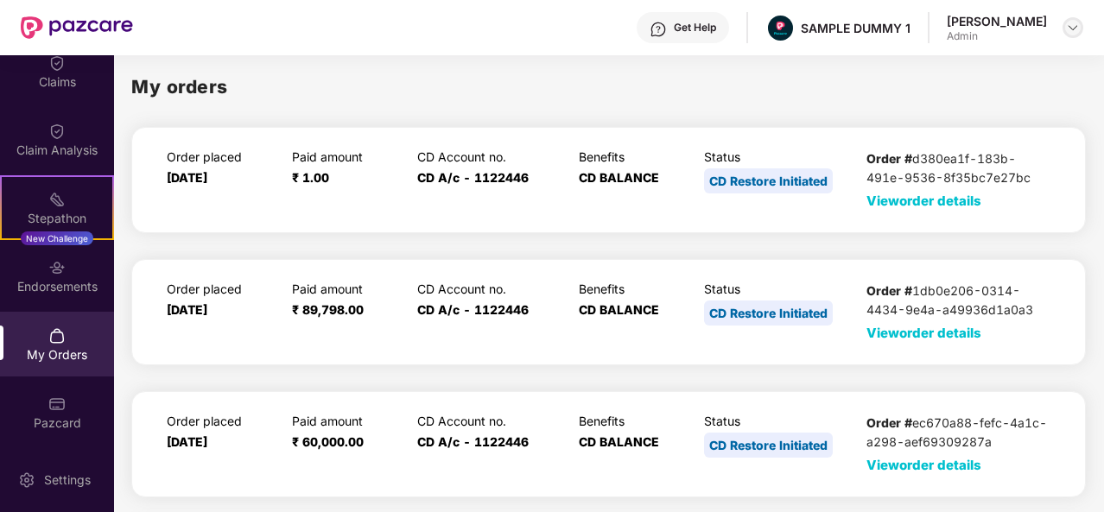
click at [1066, 26] on img at bounding box center [1073, 28] width 14 height 14
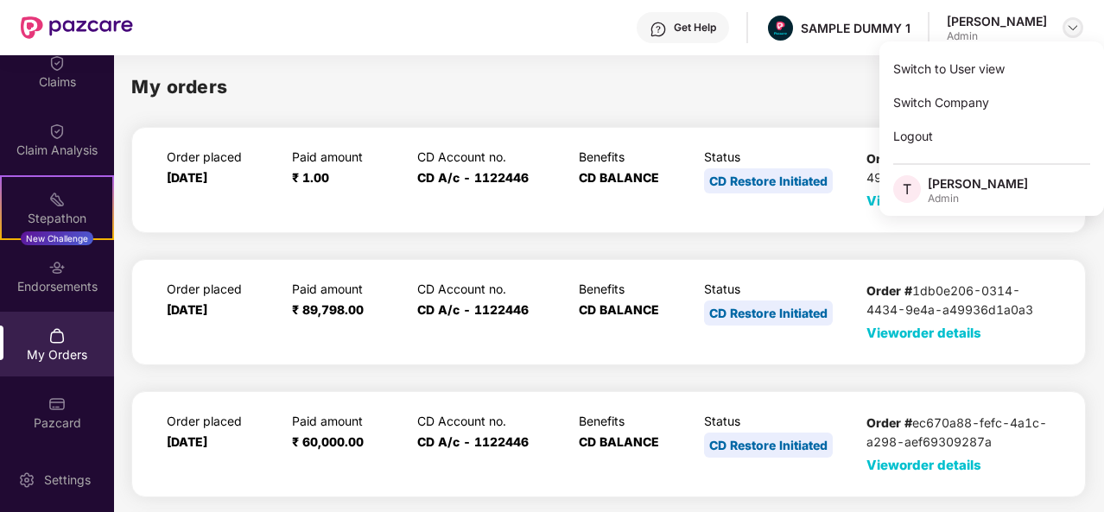
click at [1066, 26] on img at bounding box center [1073, 28] width 14 height 14
